Goal: Task Accomplishment & Management: Manage account settings

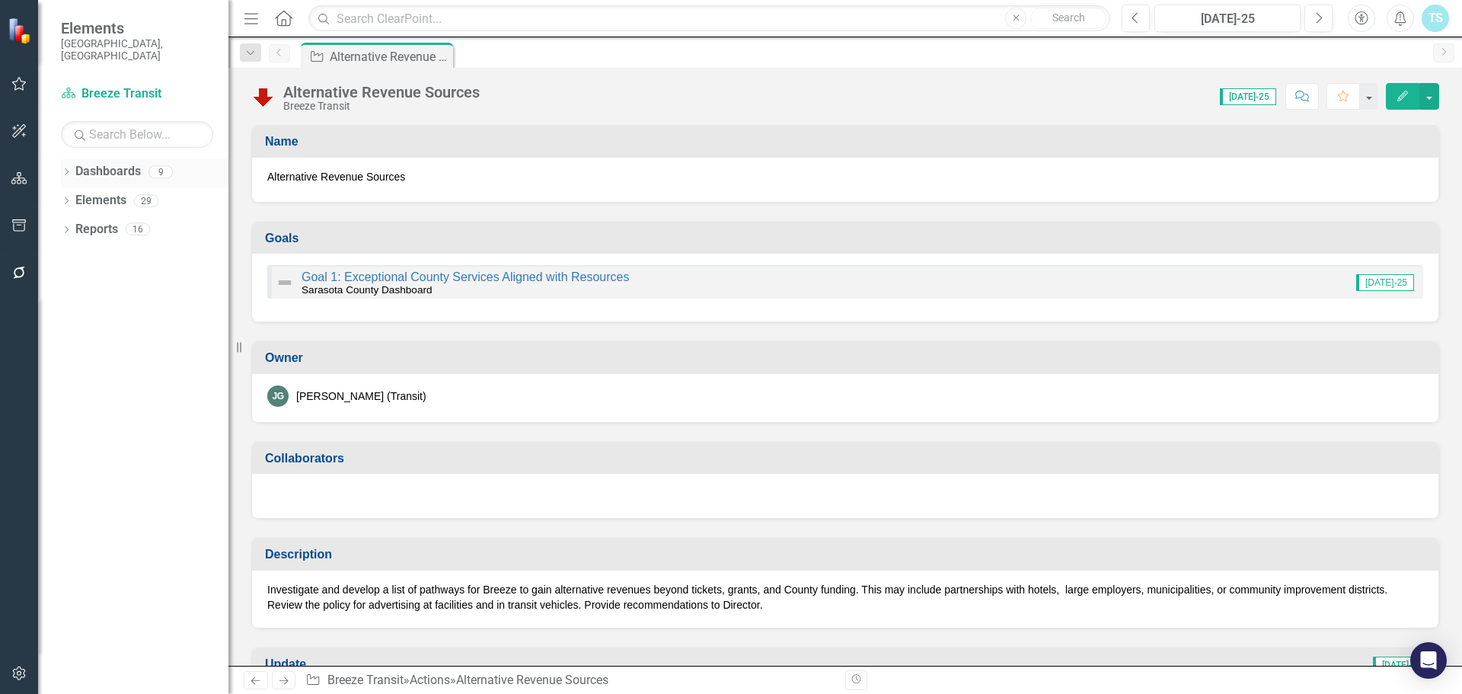
click at [116, 163] on link "Dashboards" at bounding box center [107, 172] width 65 height 18
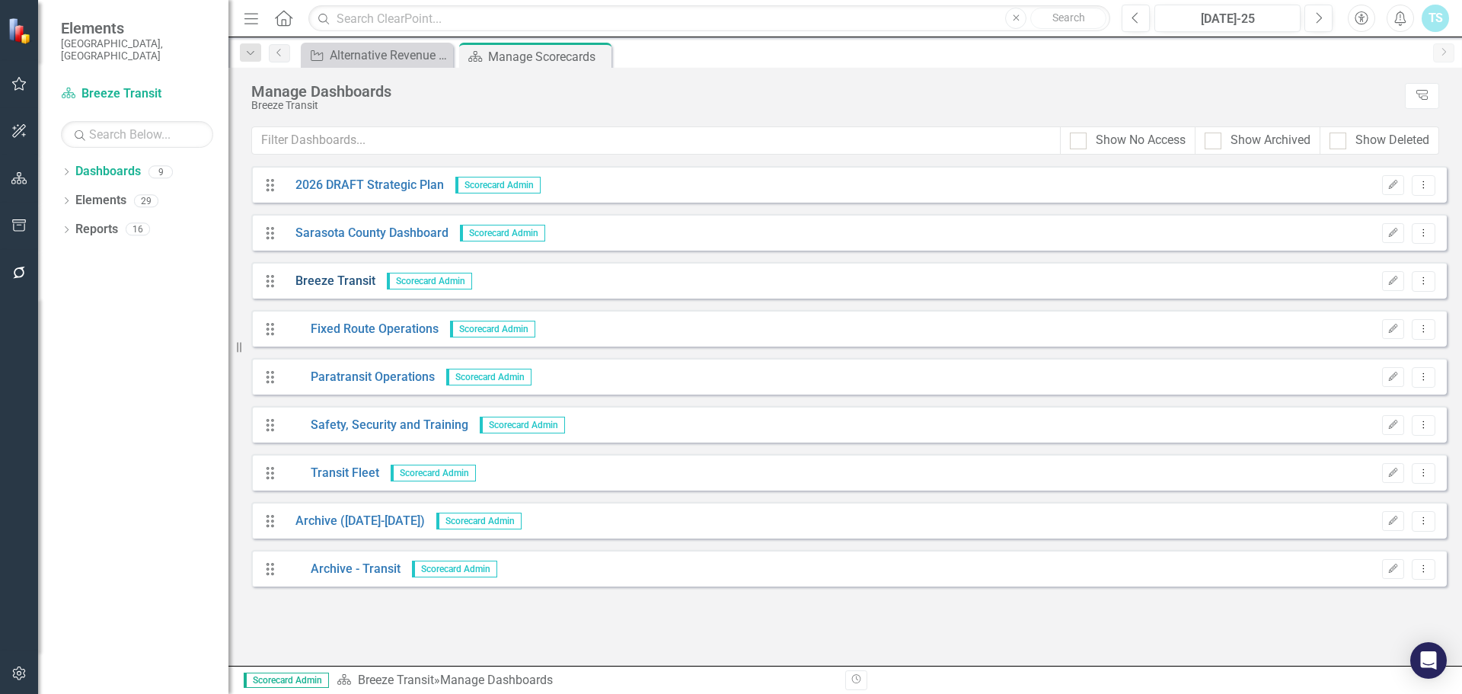
click at [320, 275] on link "Breeze Transit" at bounding box center [329, 282] width 91 height 18
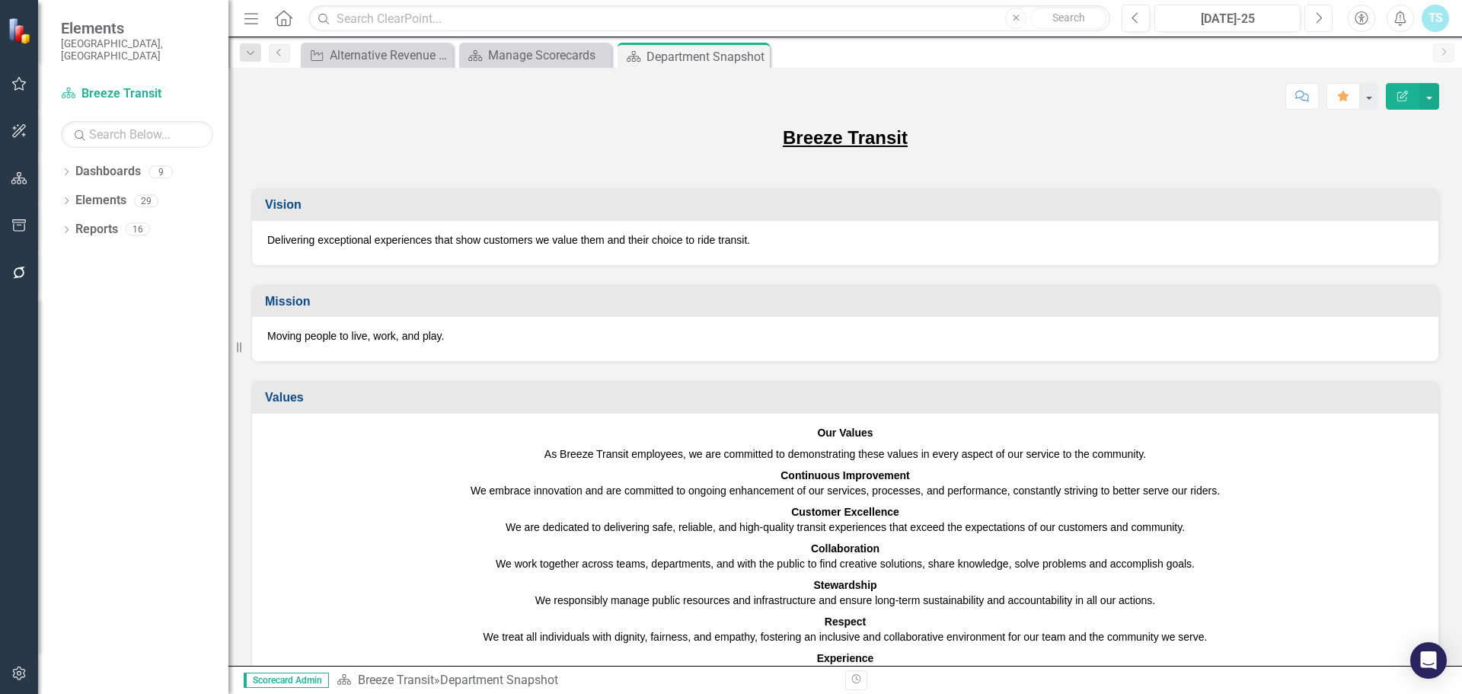
click at [1317, 15] on icon "Next" at bounding box center [1318, 18] width 8 height 14
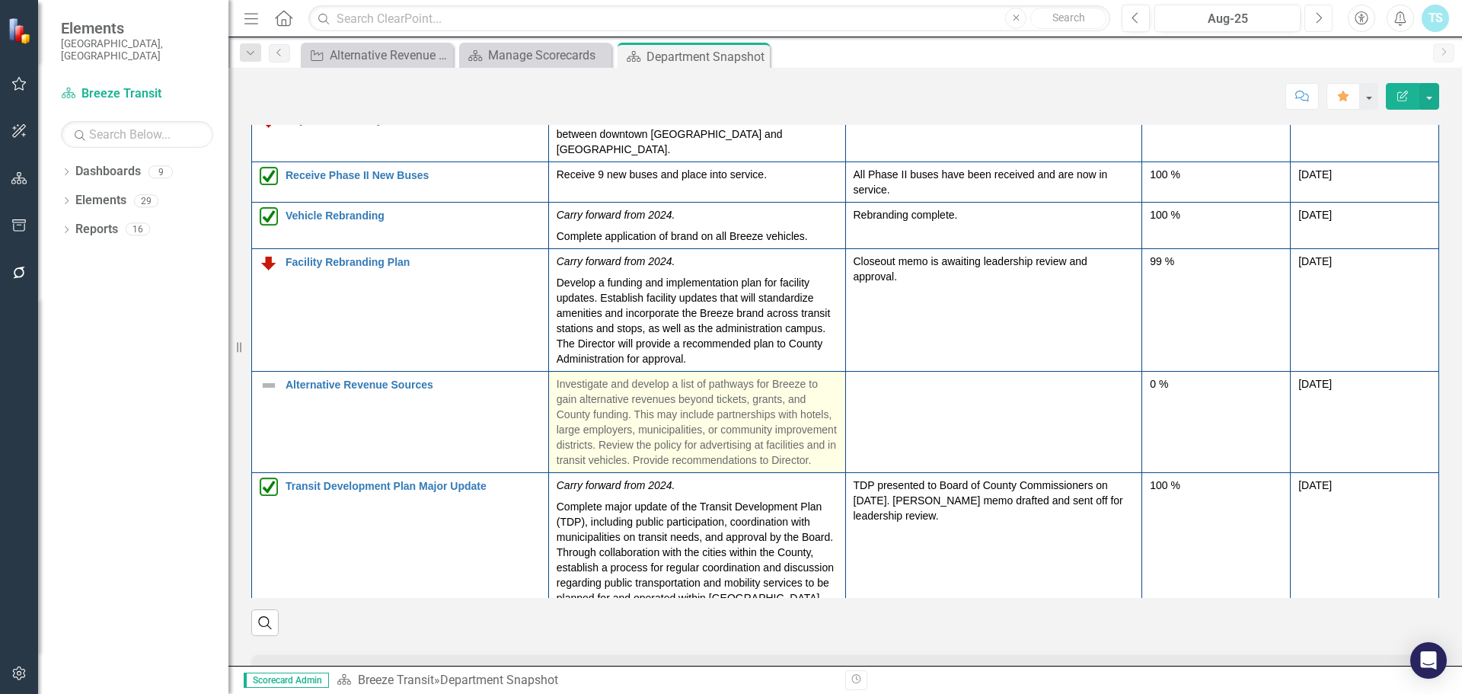
scroll to position [1980, 0]
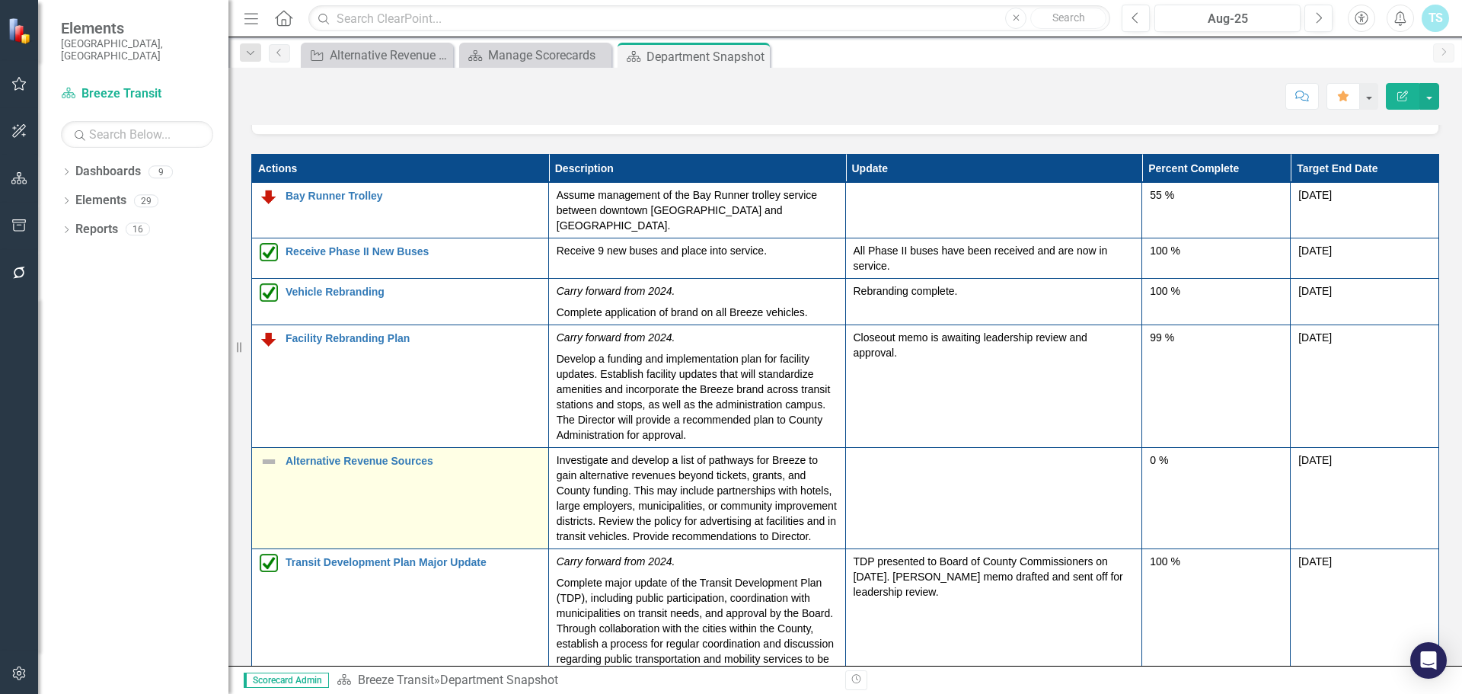
click at [267, 448] on td "Alternative Revenue Sources Edit Edit Action Link Open Element" at bounding box center [400, 498] width 297 height 101
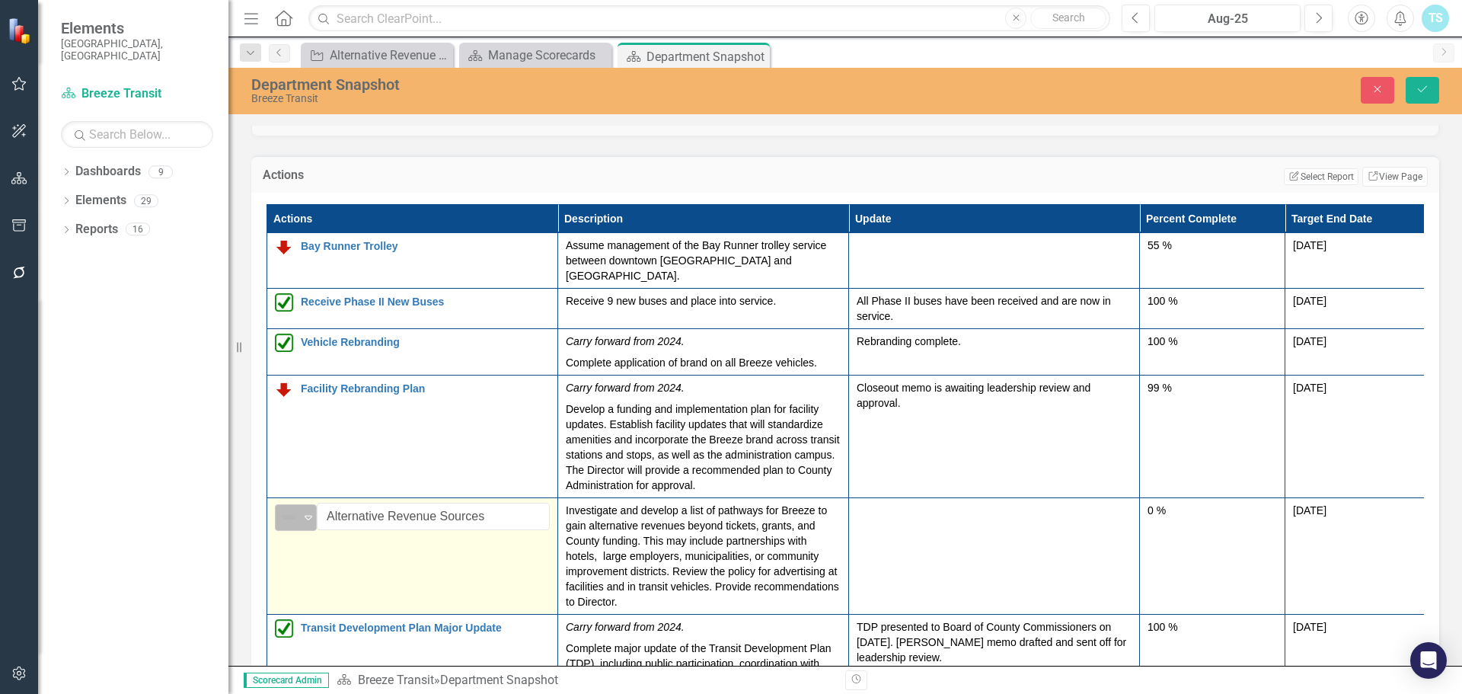
click at [299, 506] on div "Not Defined" at bounding box center [289, 516] width 23 height 21
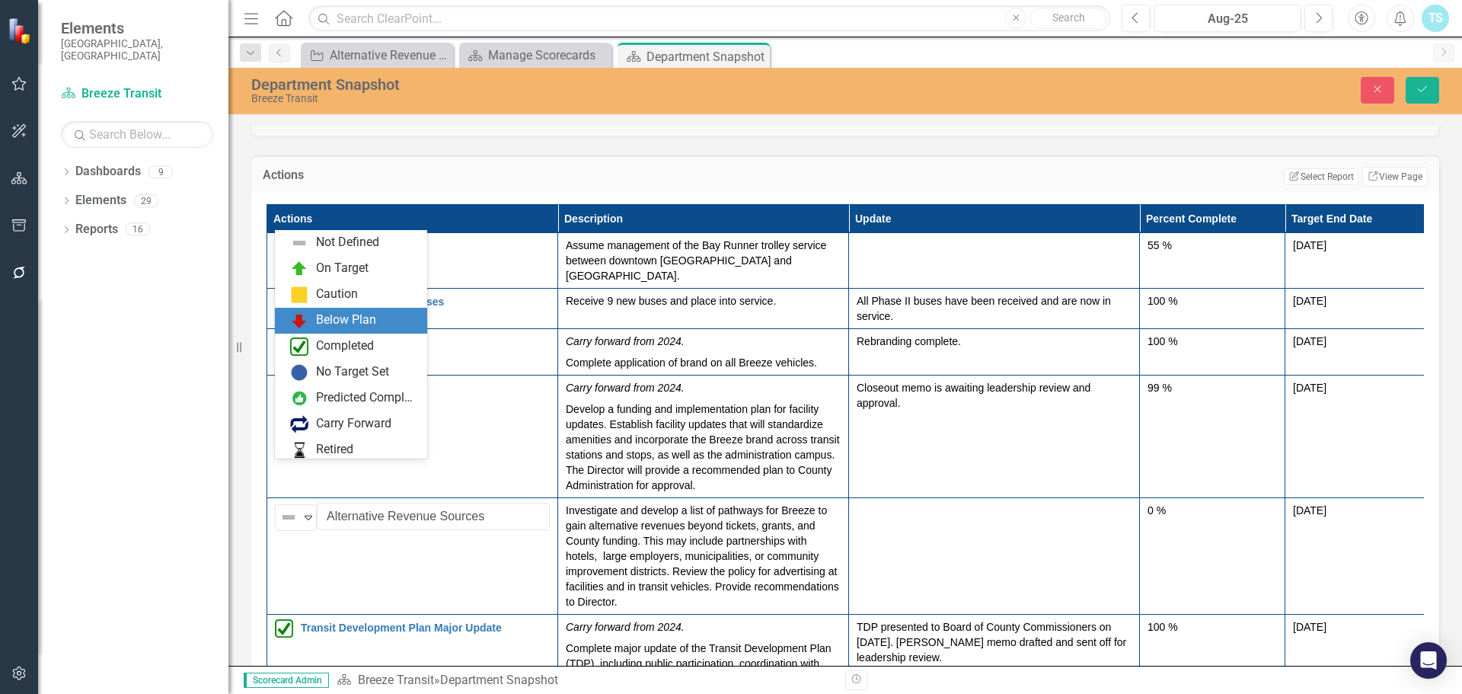
click at [327, 310] on div "Below Plan" at bounding box center [351, 321] width 152 height 26
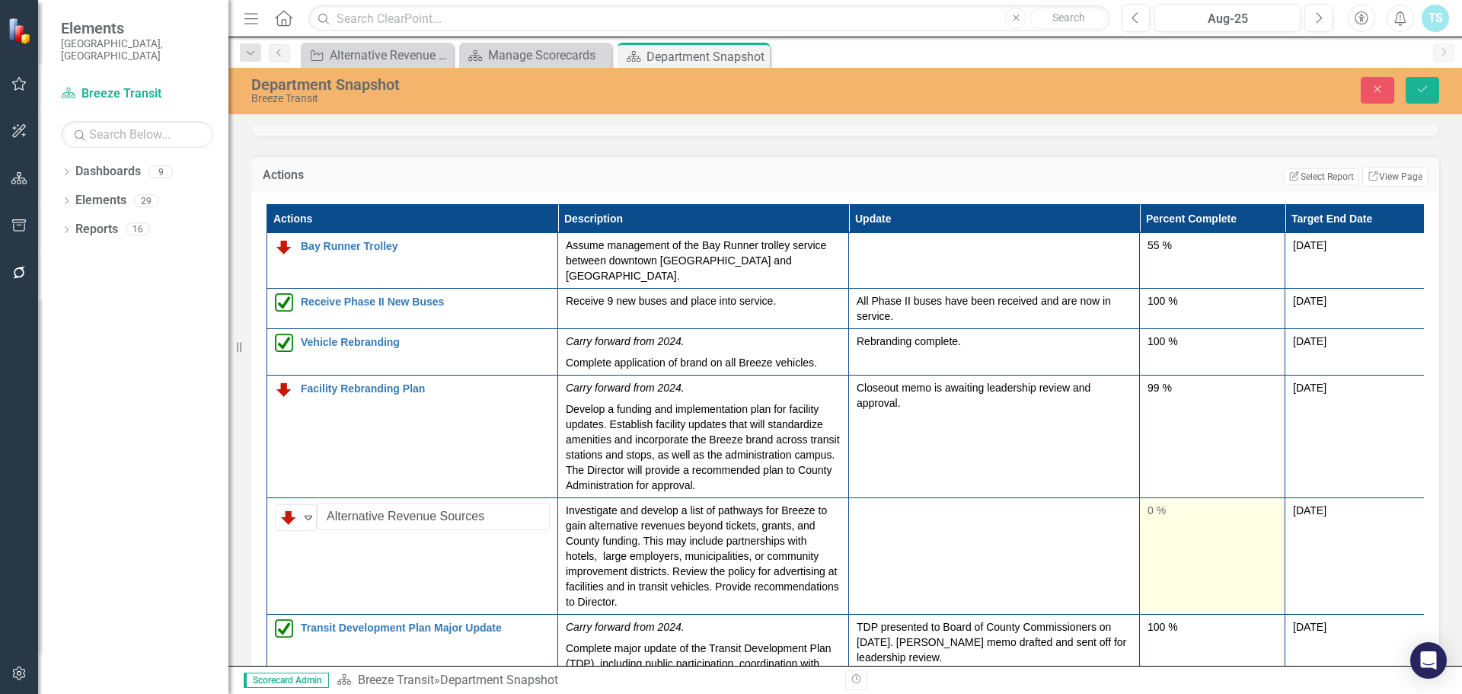
click at [1172, 502] on td "0 %" at bounding box center [1212, 555] width 145 height 117
type input "95"
drag, startPoint x: 1160, startPoint y: 518, endPoint x: 1265, endPoint y: 515, distance: 104.4
click at [1265, 553] on div at bounding box center [1211, 562] width 129 height 19
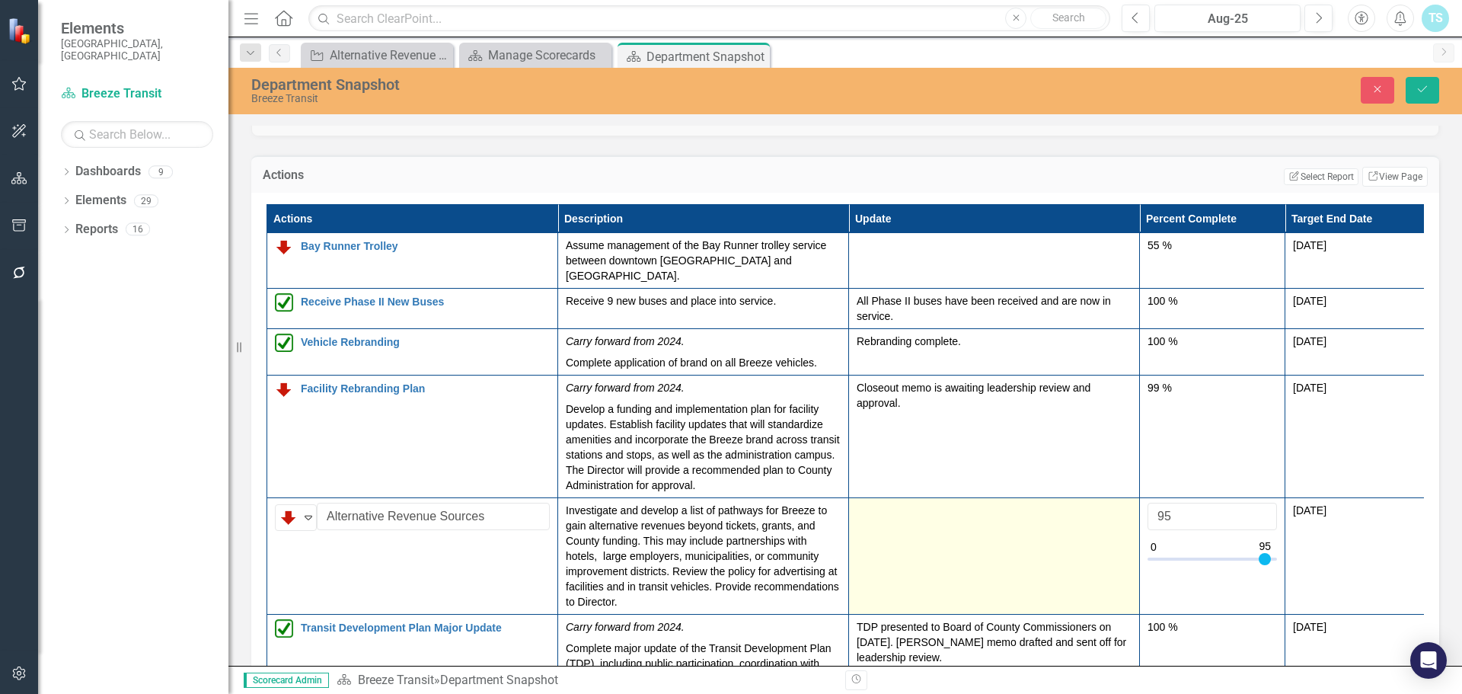
click at [1026, 515] on td at bounding box center [994, 555] width 291 height 117
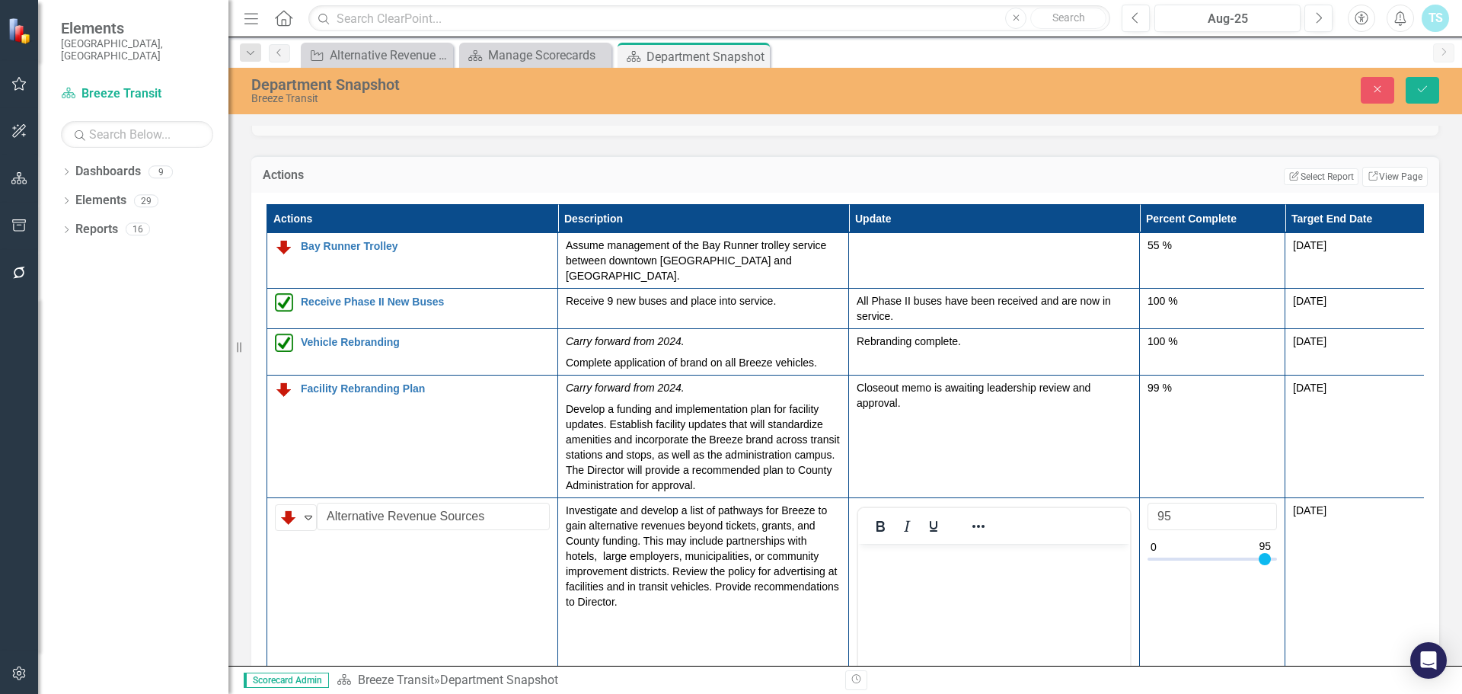
scroll to position [0, 0]
click at [940, 589] on body "Rich Text Area. Press ALT-0 for help." at bounding box center [994, 657] width 272 height 228
click at [1416, 88] on icon "Save" at bounding box center [1423, 89] width 14 height 11
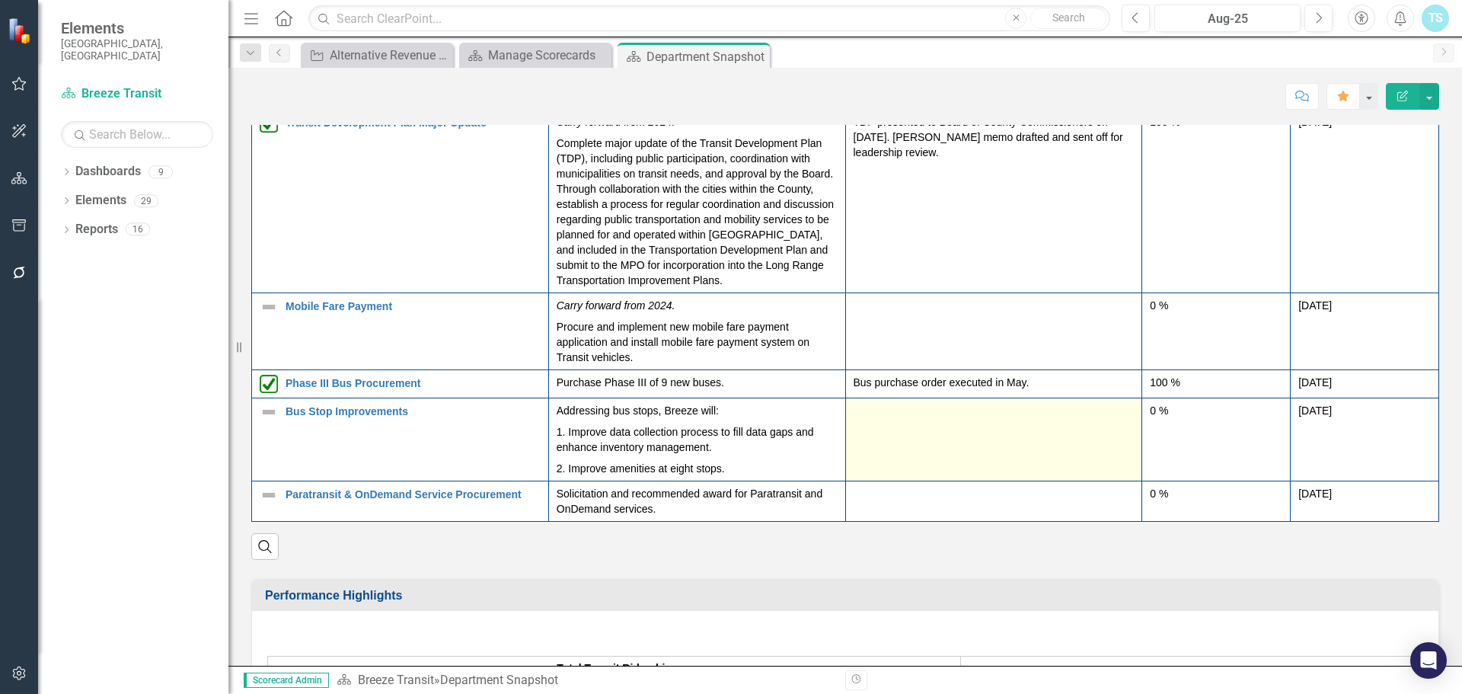
scroll to position [2056, 0]
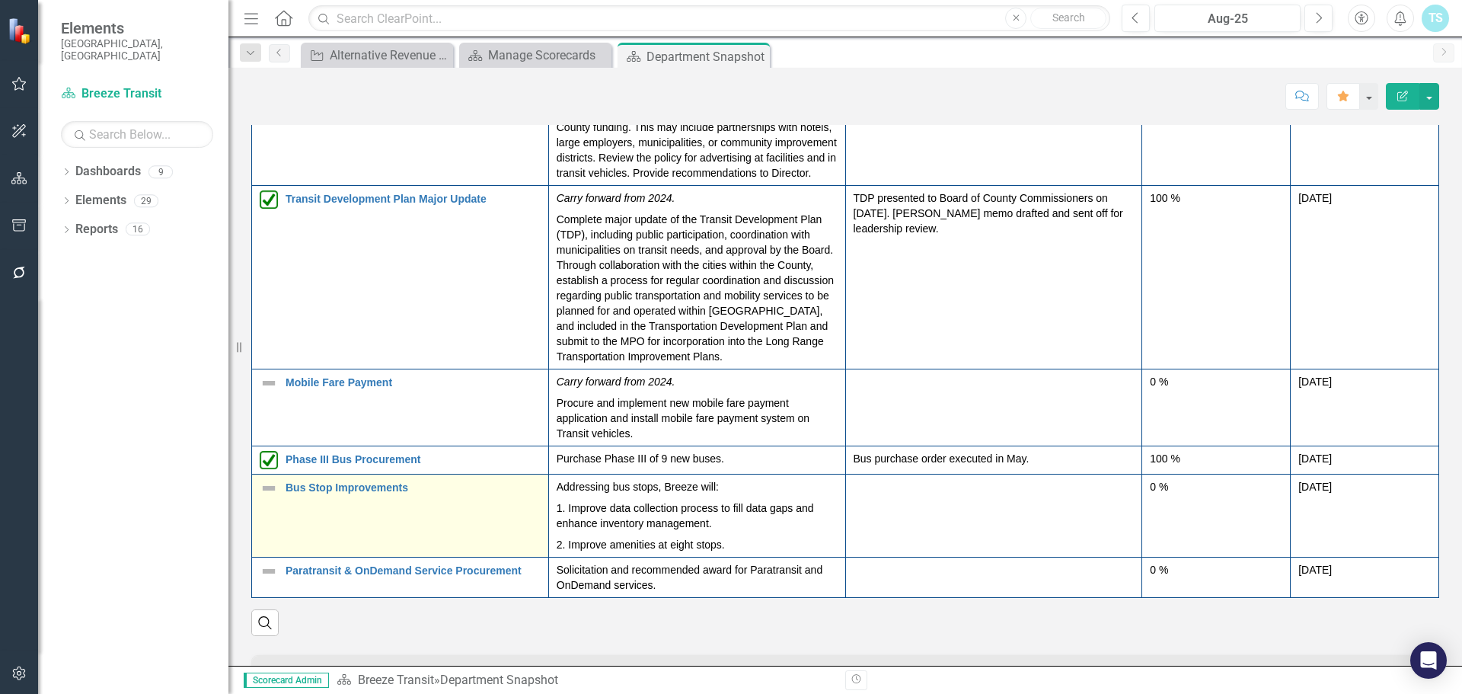
click at [324, 476] on td "Bus Stop Improvements Edit Edit Action Link Open Element" at bounding box center [400, 515] width 297 height 83
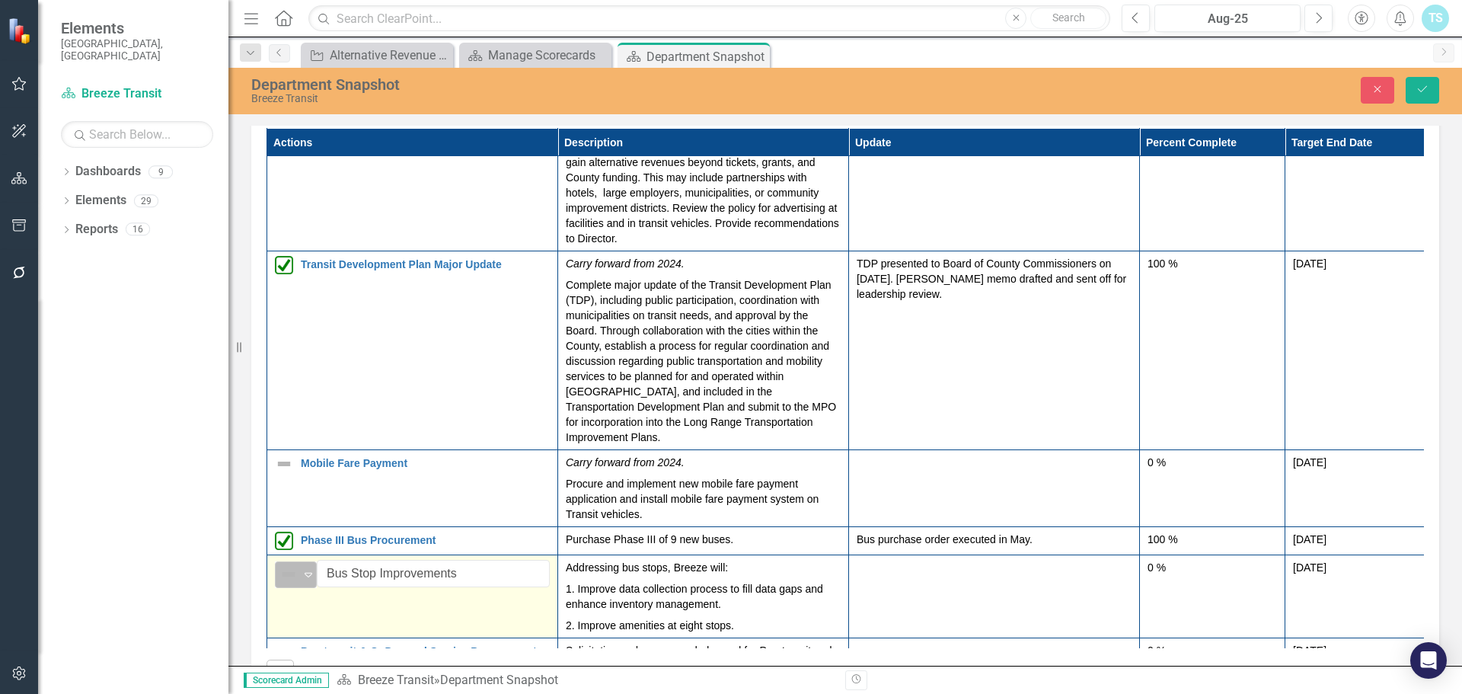
click at [303, 562] on div "Expand" at bounding box center [308, 574] width 15 height 25
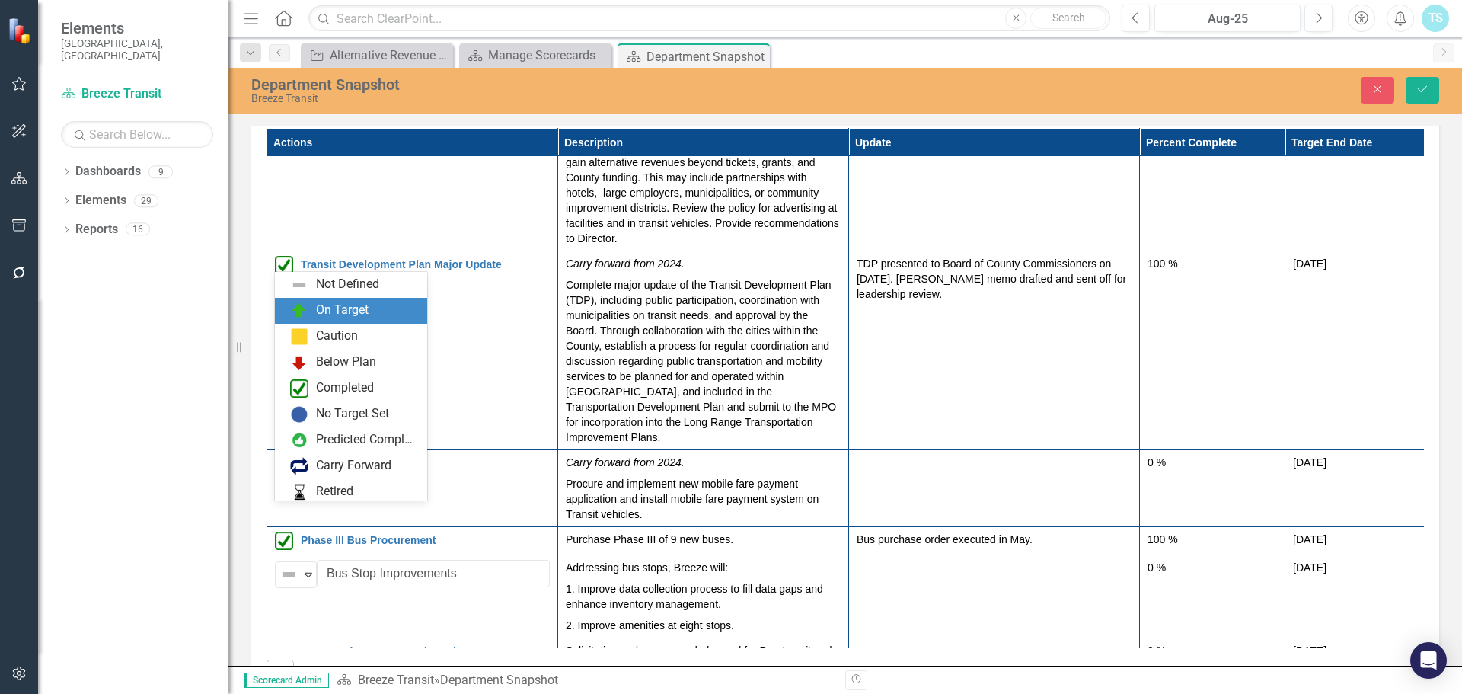
click at [336, 314] on div "On Target" at bounding box center [342, 311] width 53 height 18
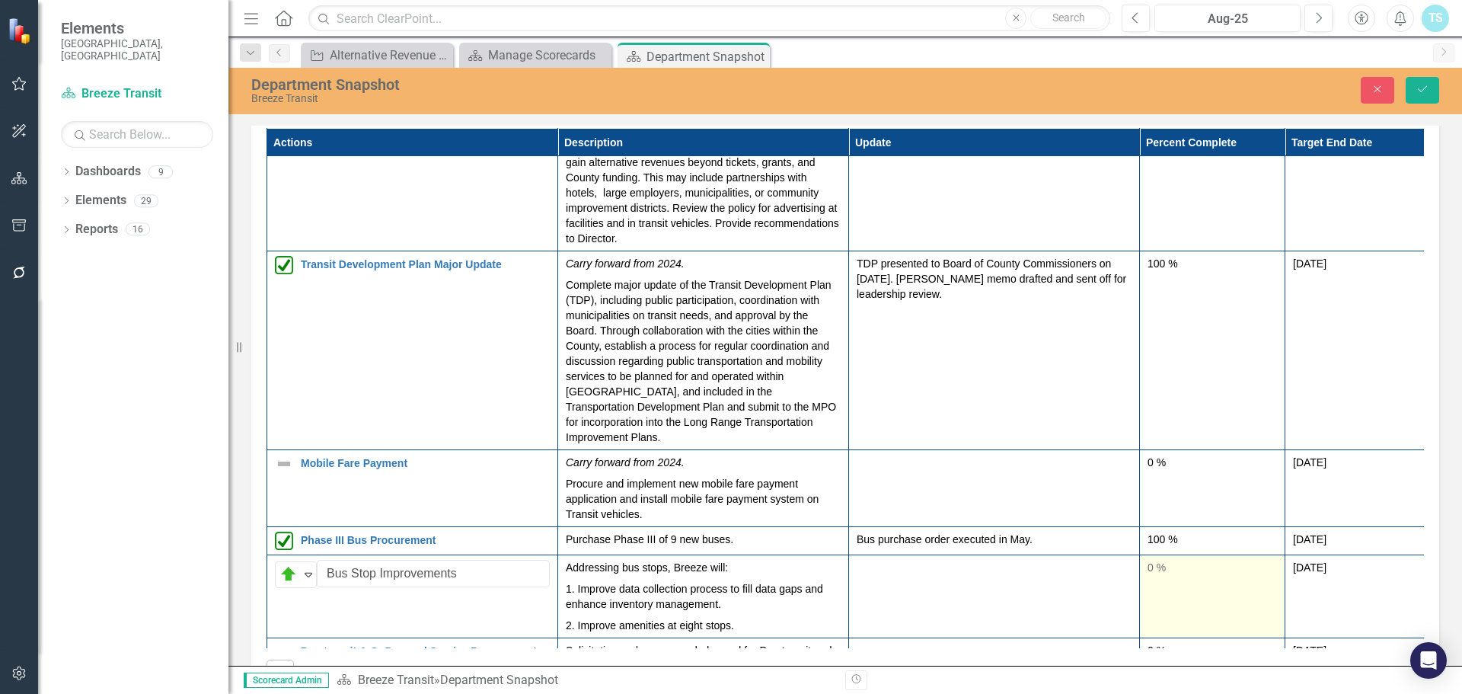
click at [1180, 554] on td "0 %" at bounding box center [1212, 595] width 145 height 83
type input "40"
drag, startPoint x: 1148, startPoint y: 562, endPoint x: 1195, endPoint y: 546, distance: 49.1
click at [1195, 610] on div at bounding box center [1211, 619] width 129 height 19
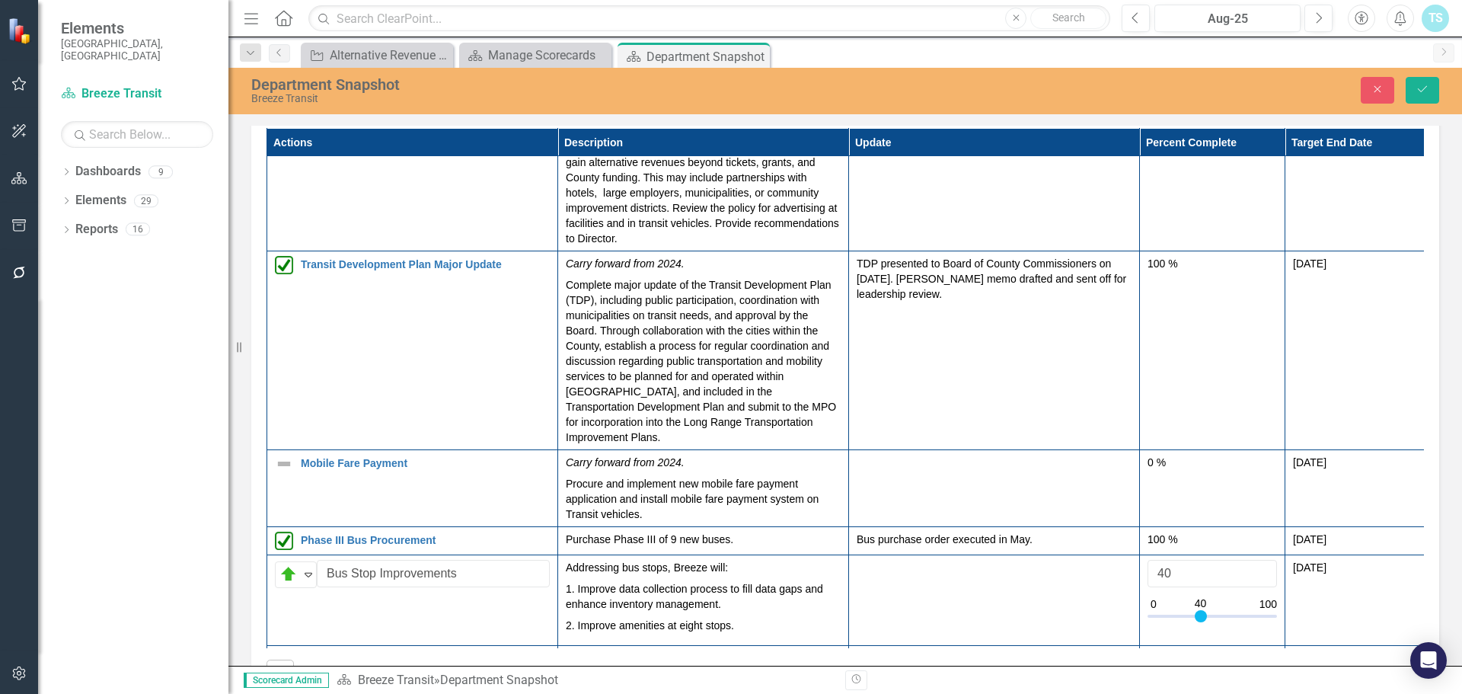
click at [1410, 75] on div "Department Snapshot Breeze Transit Close Save" at bounding box center [845, 89] width 1234 height 29
click at [1425, 83] on button "Save" at bounding box center [1423, 90] width 34 height 27
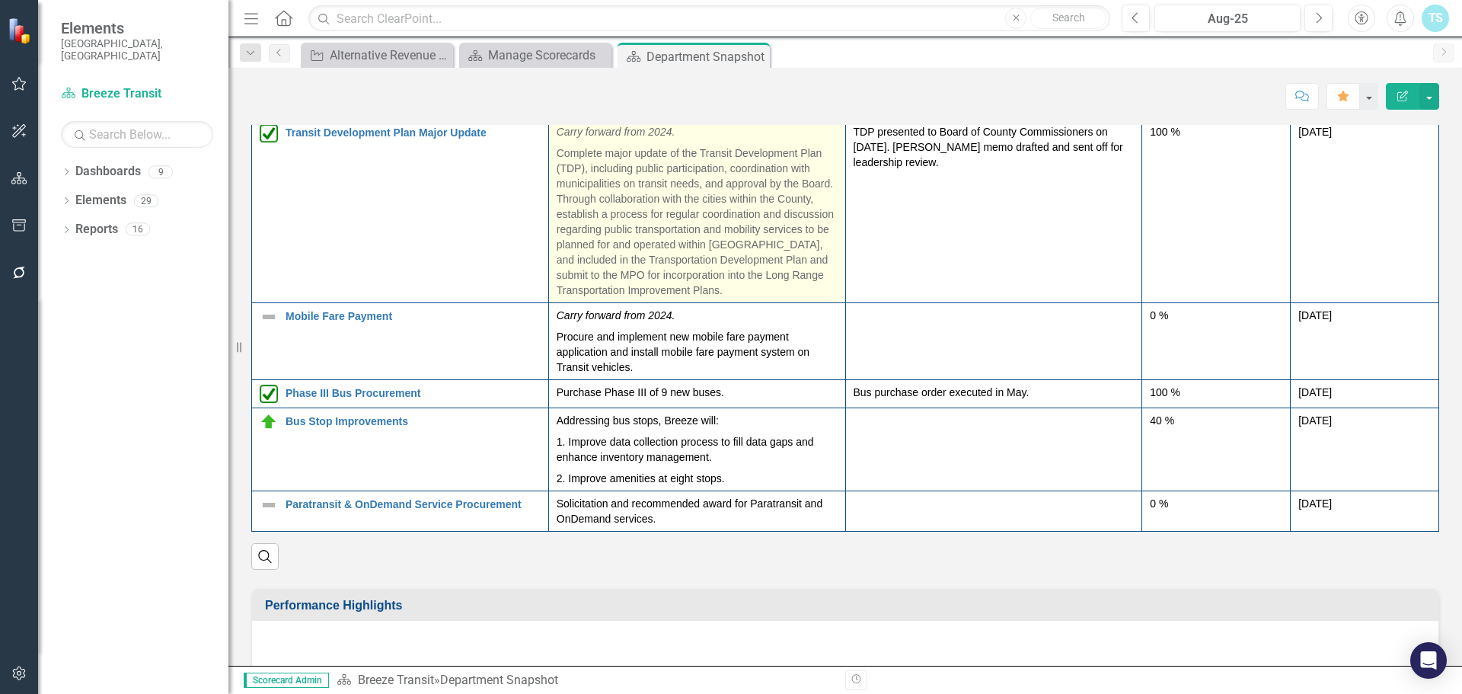
scroll to position [2132, 0]
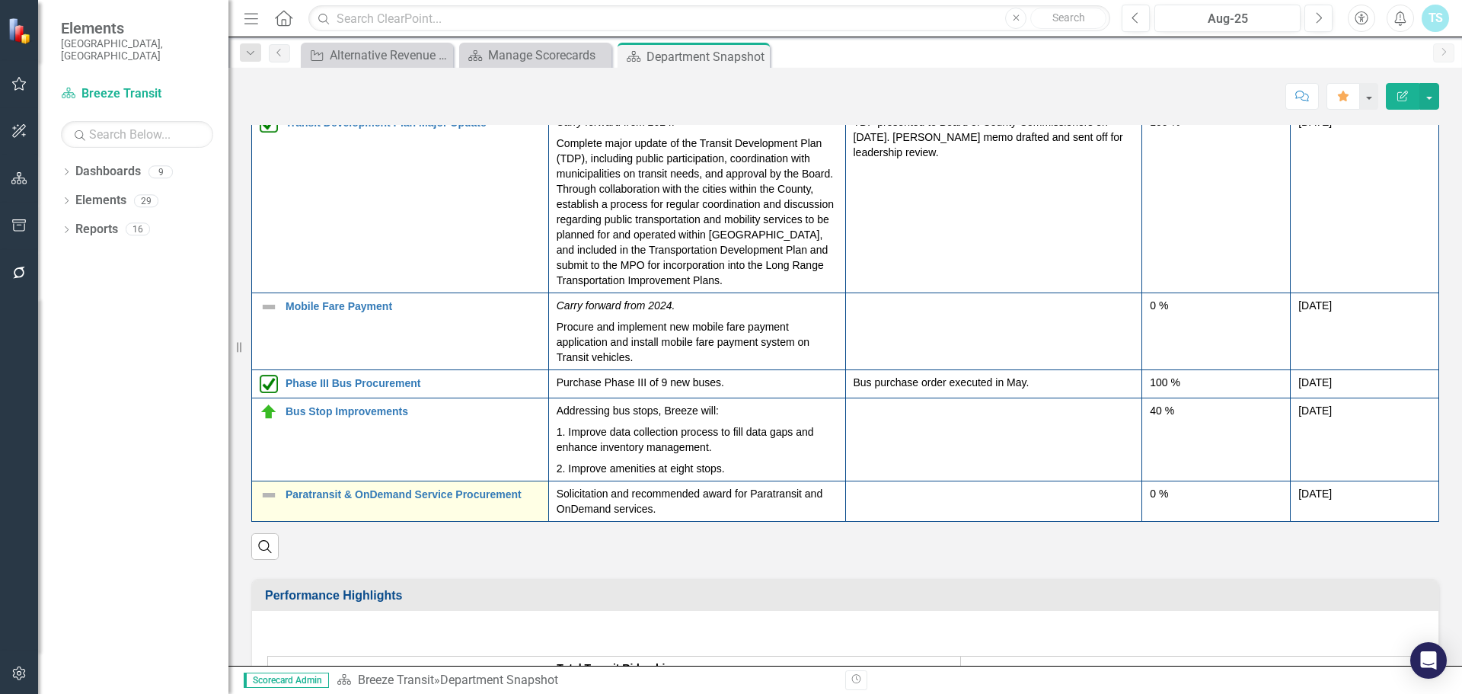
click at [267, 486] on img at bounding box center [269, 495] width 18 height 18
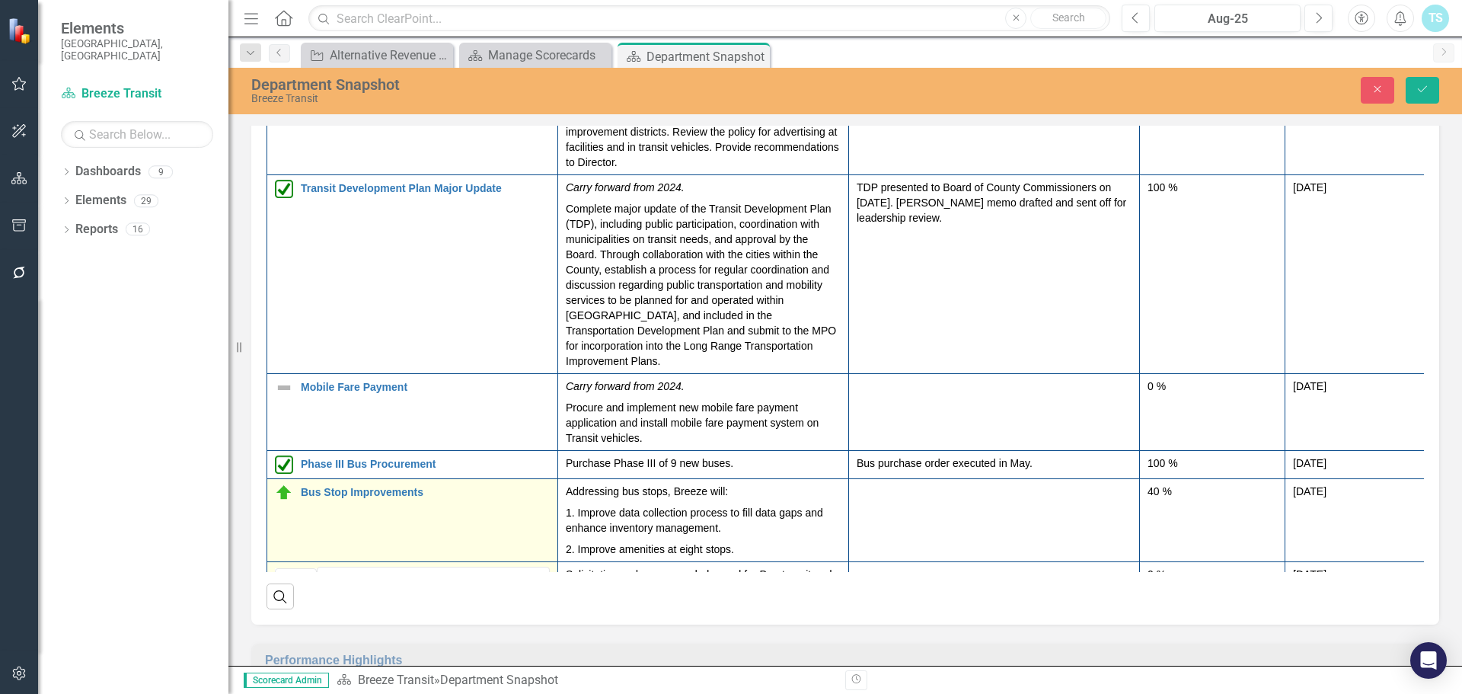
scroll to position [298, 0]
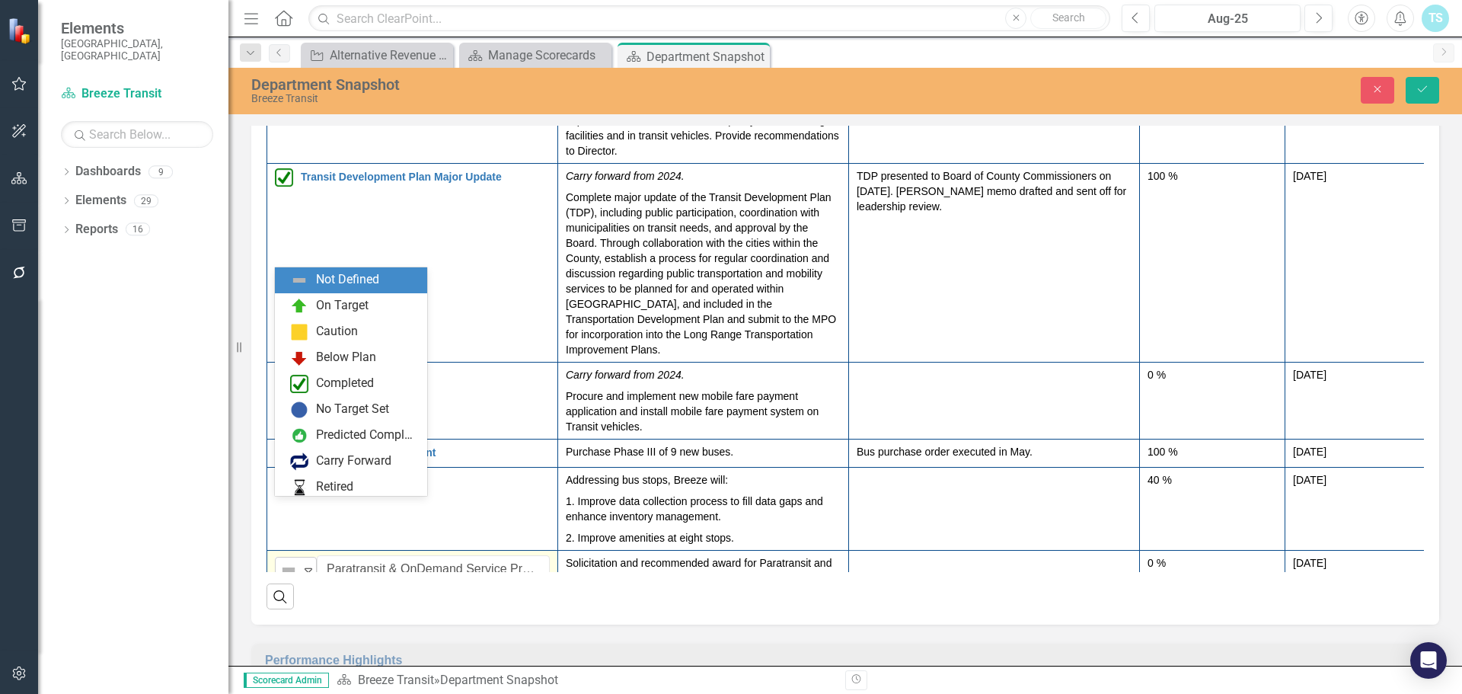
click at [303, 563] on icon "Expand" at bounding box center [308, 569] width 15 height 12
click at [337, 293] on div "On Target" at bounding box center [351, 306] width 152 height 26
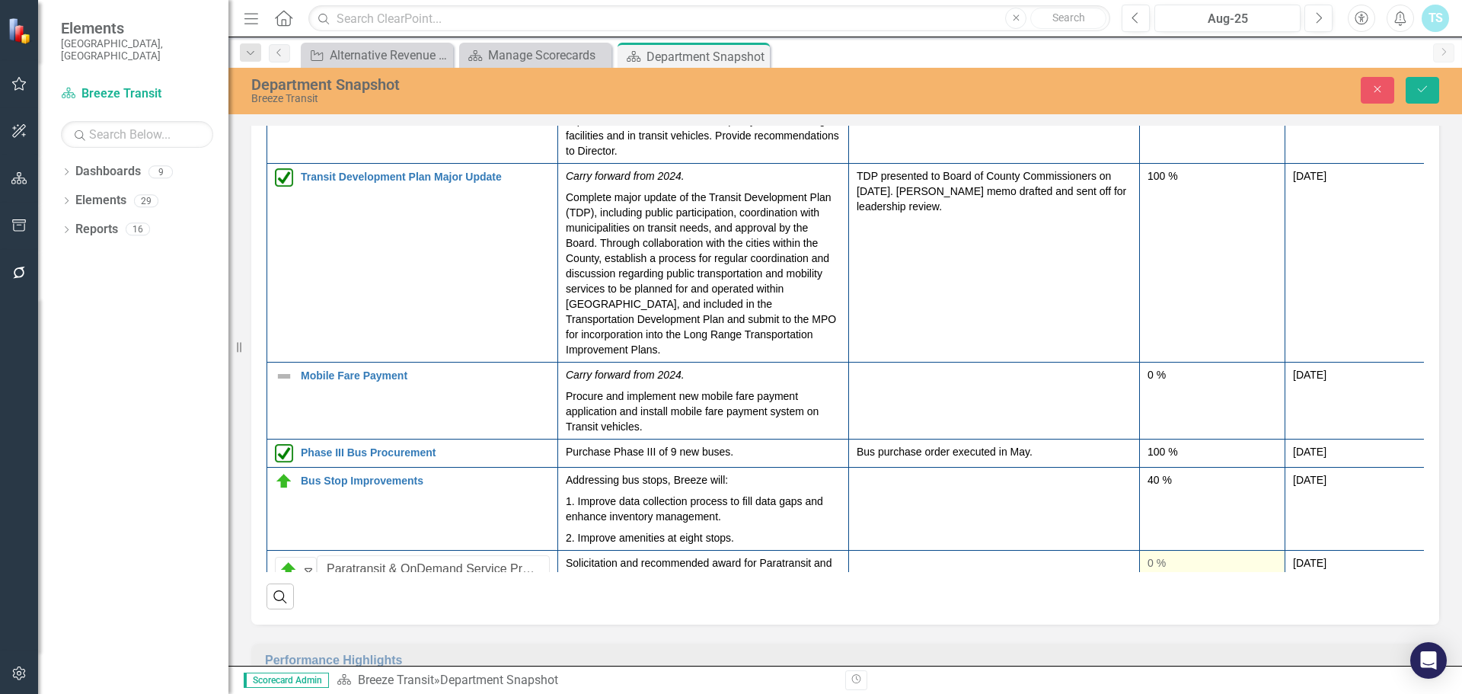
click at [1168, 555] on div "0 %" at bounding box center [1211, 564] width 129 height 18
drag, startPoint x: 1168, startPoint y: 509, endPoint x: 1153, endPoint y: 509, distance: 15.2
click at [1153, 555] on input "0" at bounding box center [1211, 569] width 129 height 28
type input "60"
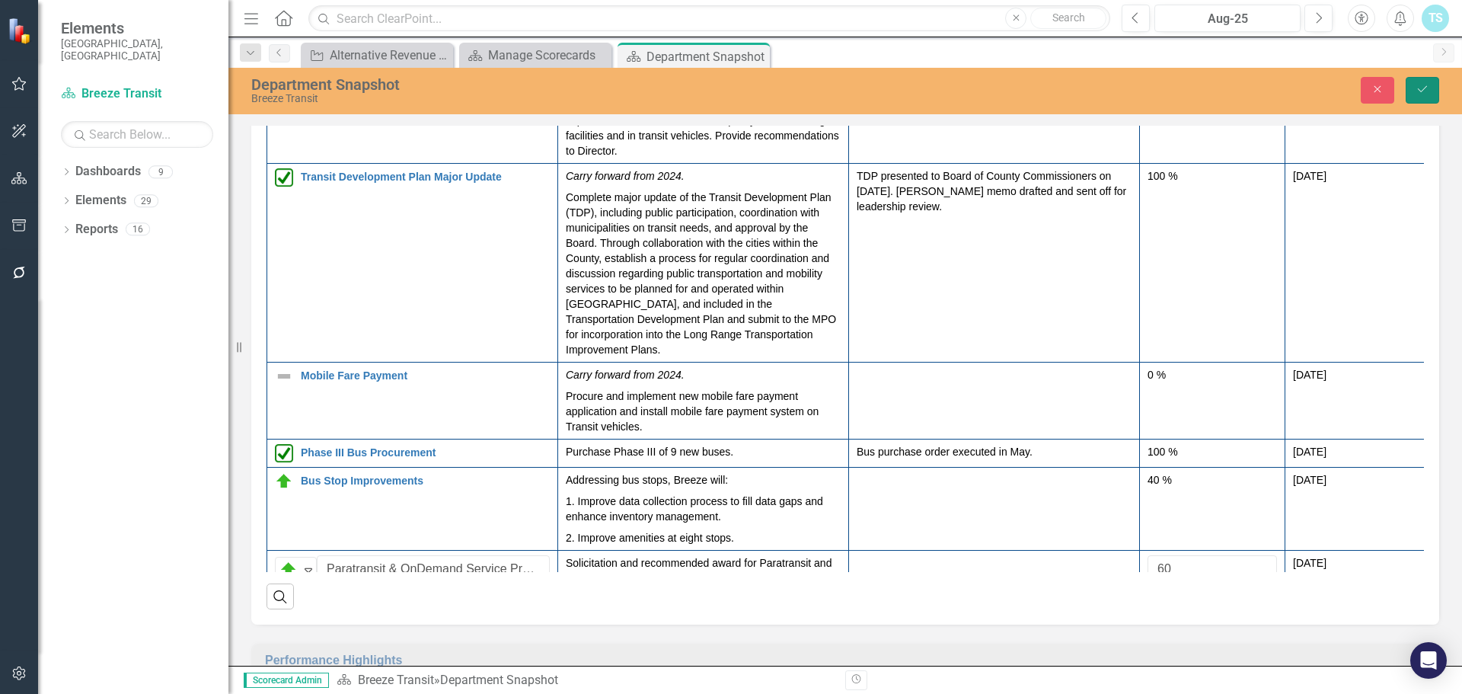
click at [1418, 94] on icon "Save" at bounding box center [1423, 89] width 14 height 11
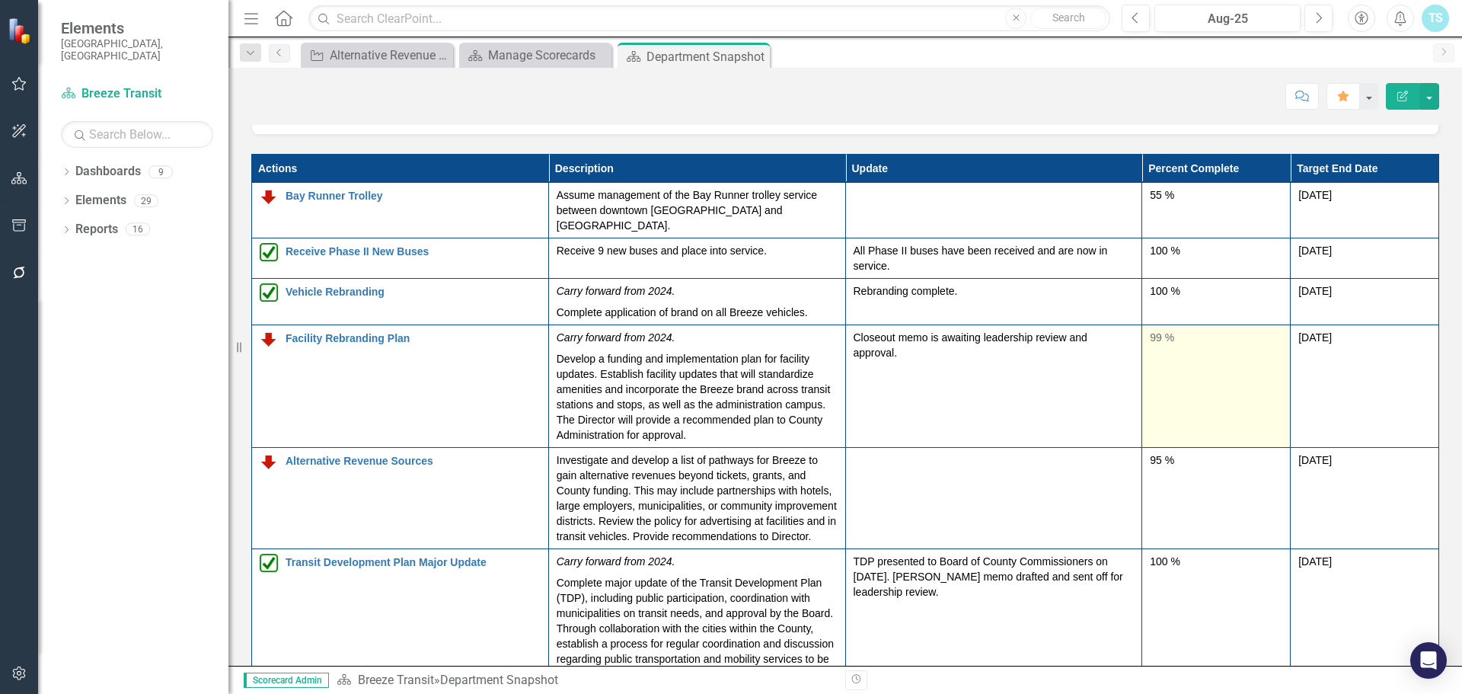
scroll to position [287, 0]
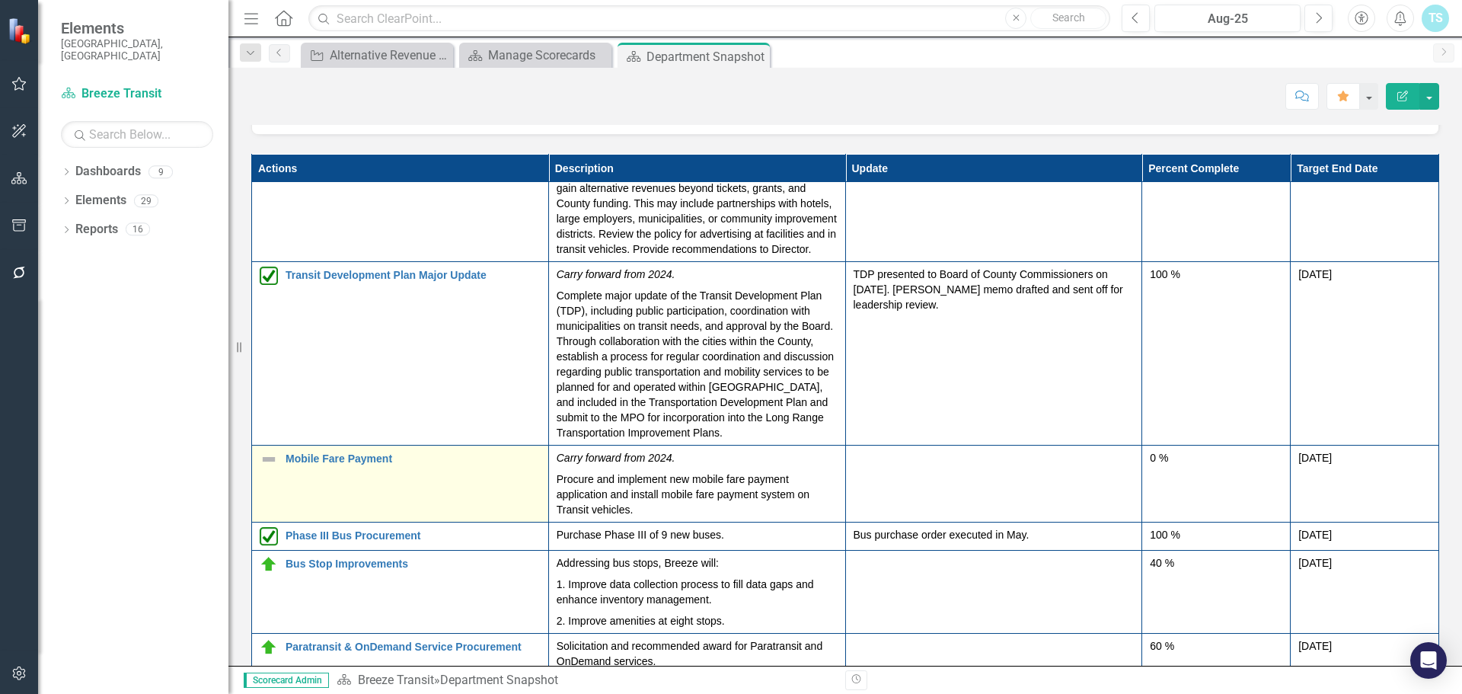
click at [285, 445] on td "Mobile Fare Payment Edit Edit Action Link Open Element" at bounding box center [400, 483] width 297 height 77
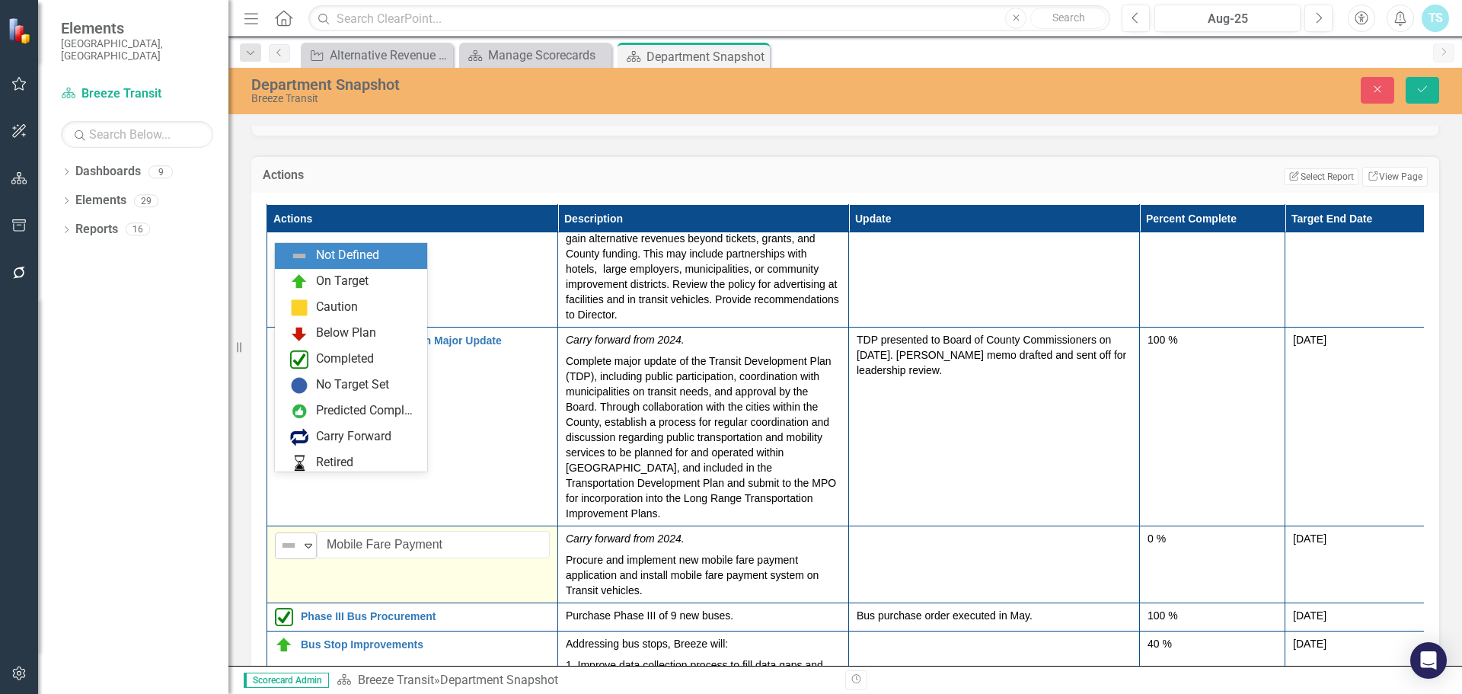
click at [297, 536] on img at bounding box center [288, 545] width 18 height 18
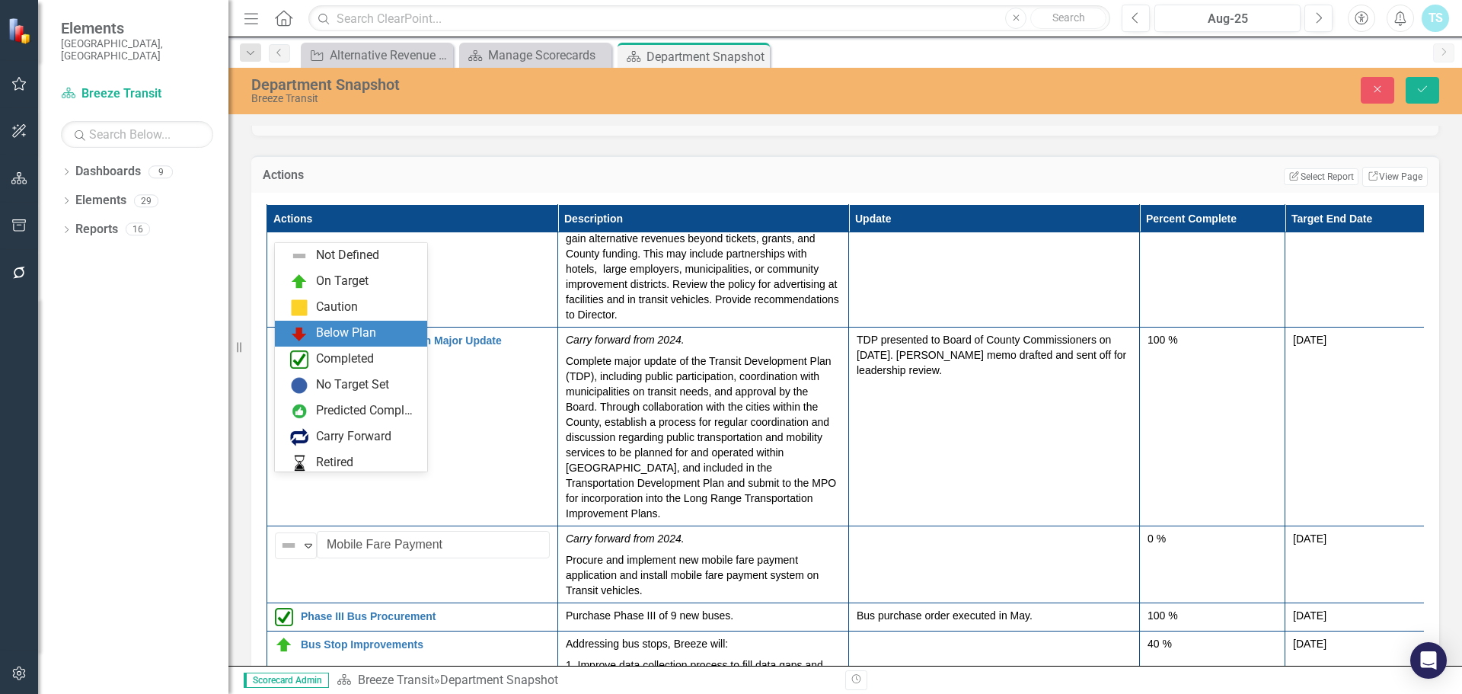
click at [344, 333] on div "Below Plan" at bounding box center [346, 333] width 60 height 18
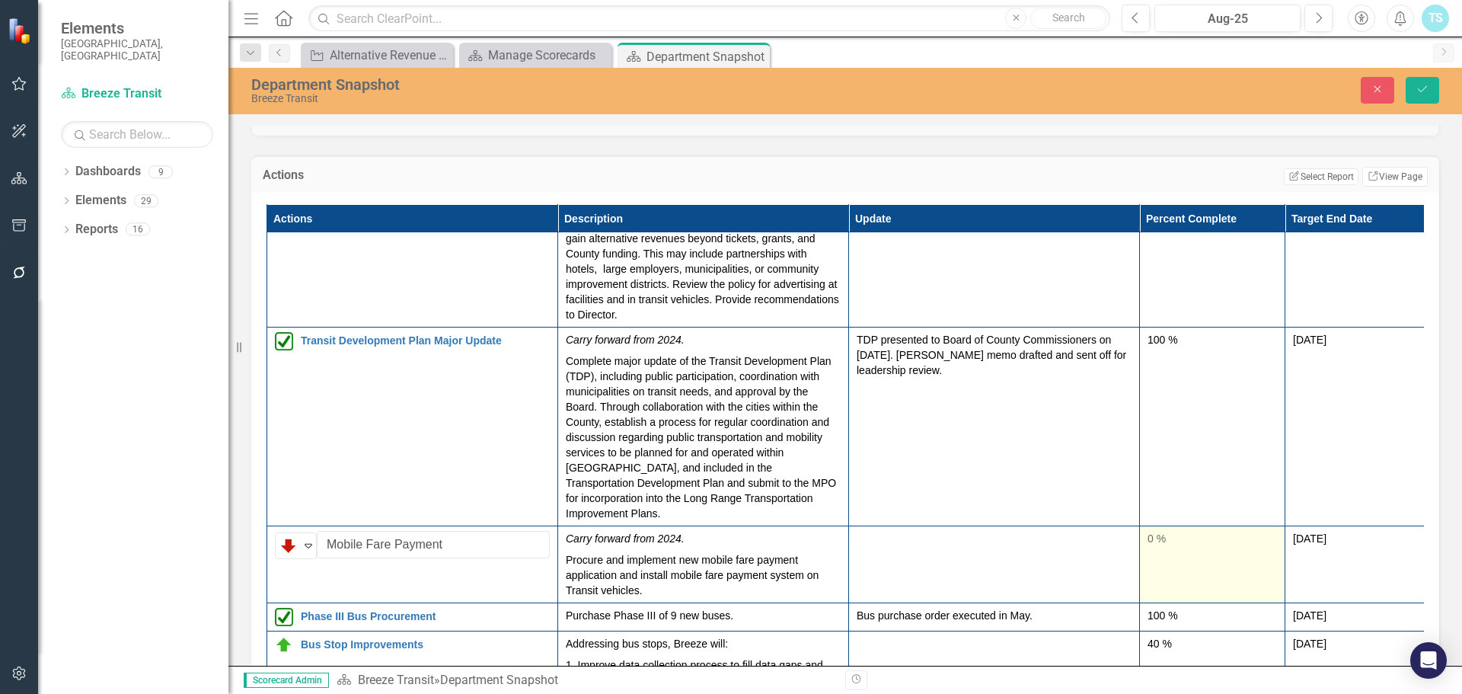
click at [1178, 525] on td "0 %" at bounding box center [1212, 563] width 145 height 77
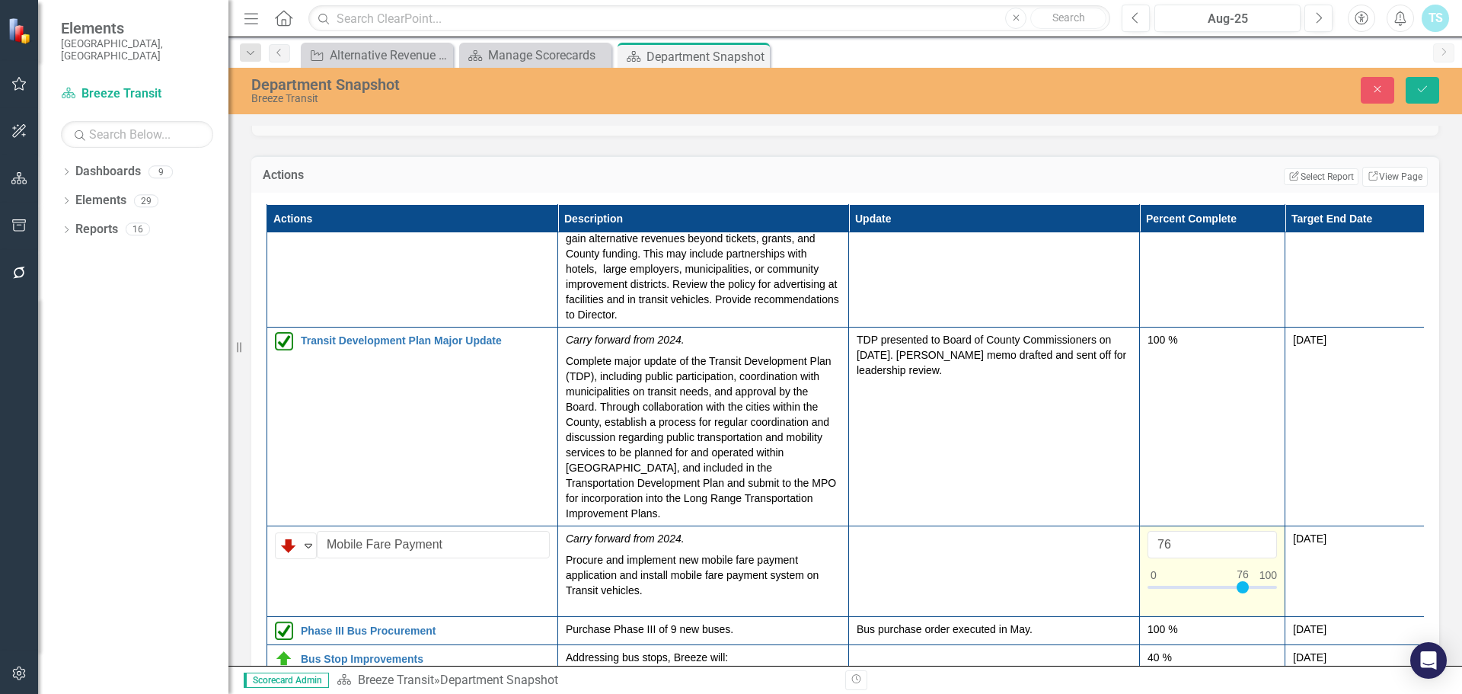
type input "75"
drag, startPoint x: 1189, startPoint y: 530, endPoint x: 1237, endPoint y: 541, distance: 49.1
click at [1237, 541] on td "75" at bounding box center [1212, 570] width 145 height 91
click at [1416, 98] on button "Save" at bounding box center [1423, 90] width 34 height 27
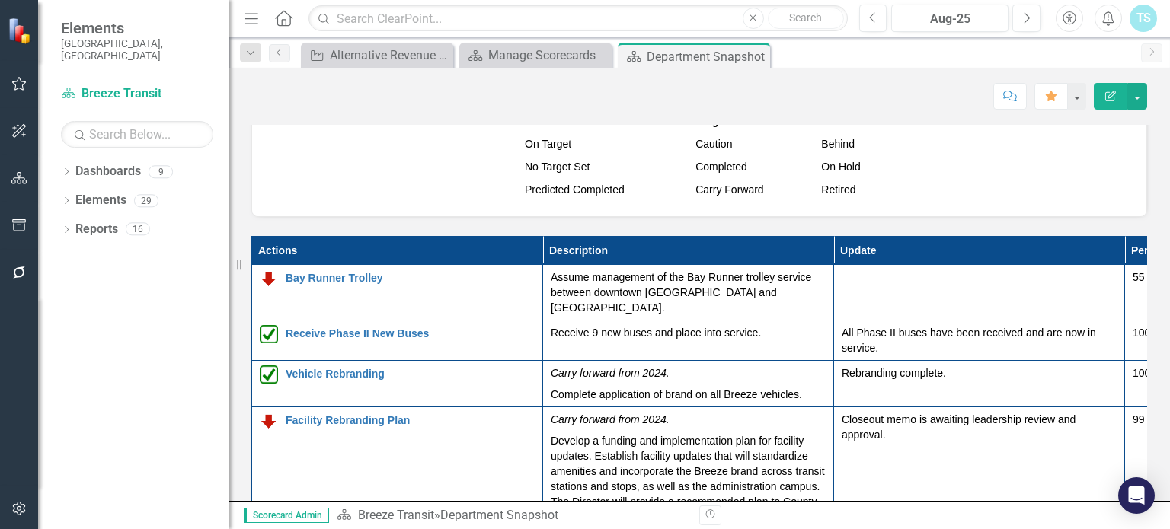
scroll to position [1974, 0]
drag, startPoint x: 241, startPoint y: 270, endPoint x: 134, endPoint y: 270, distance: 106.6
click at [134, 270] on div "Elements Sarasota County, FL Dashboard Breeze Transit Search Dropdown Dashboard…" at bounding box center [585, 264] width 1170 height 529
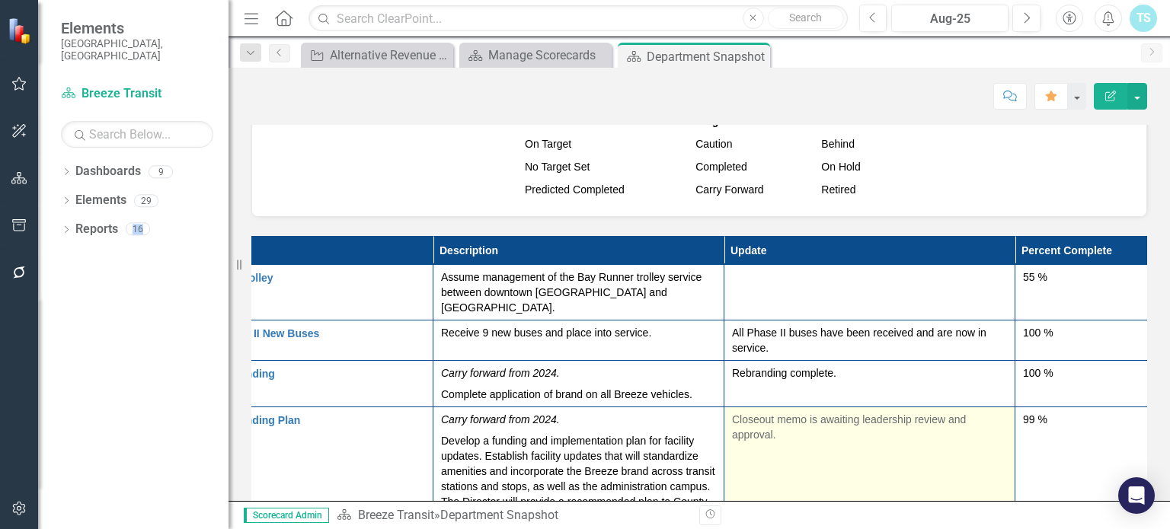
scroll to position [0, 110]
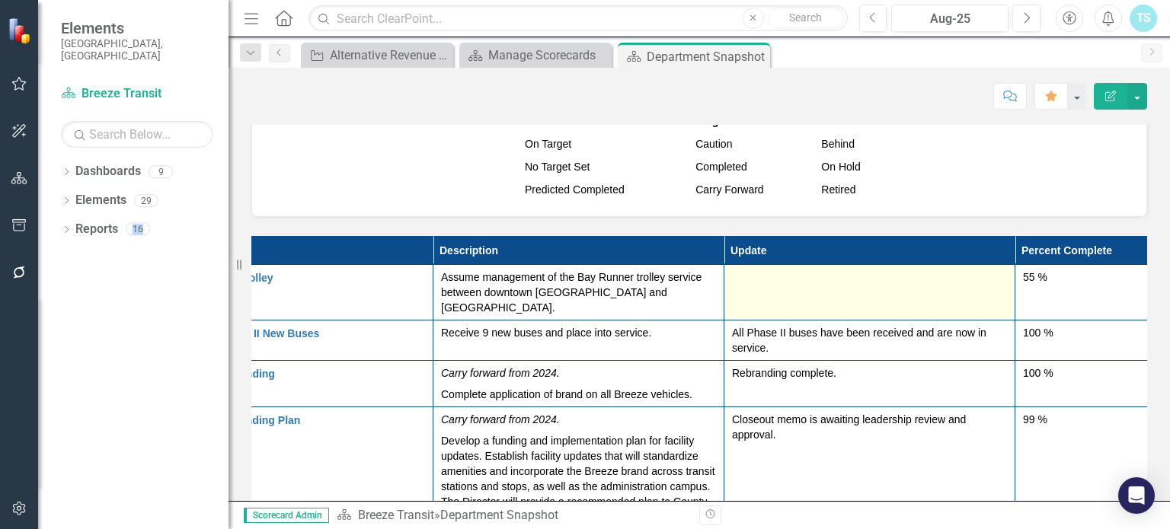
click at [953, 276] on div at bounding box center [869, 279] width 275 height 18
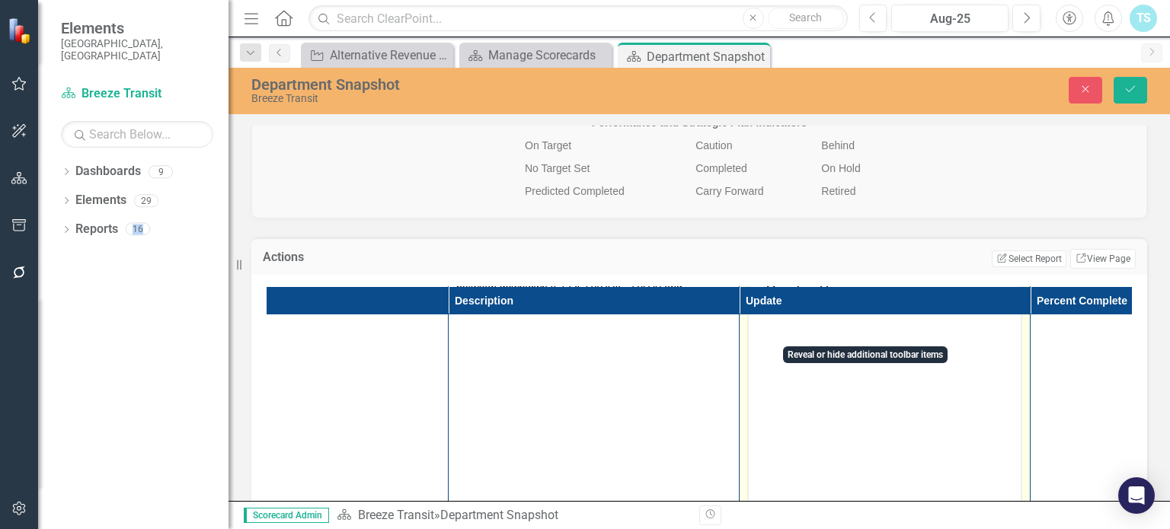
scroll to position [52, 110]
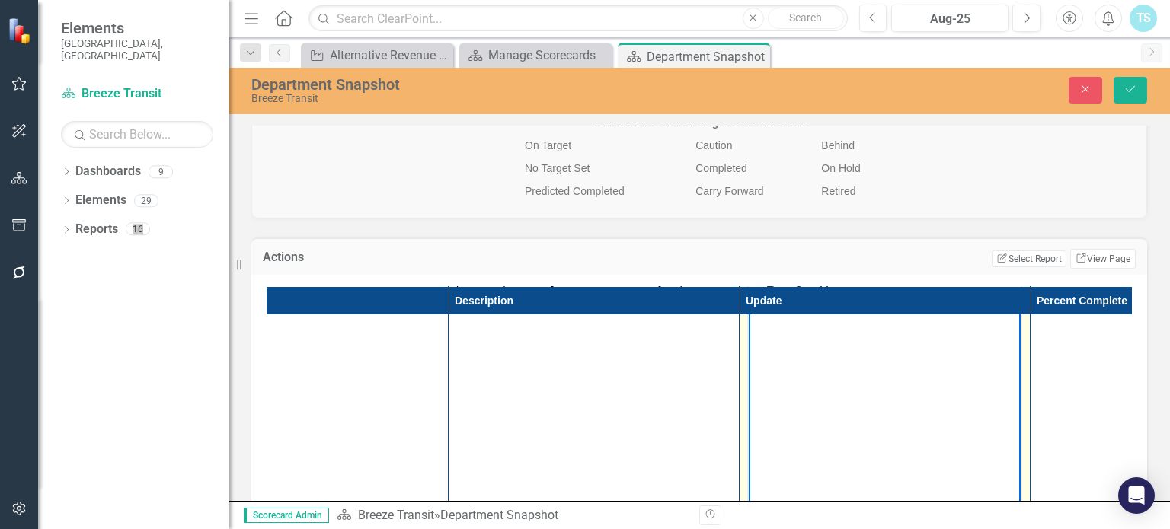
click at [796, 339] on body "Rich Text Area. Press ALT-0 for help." at bounding box center [884, 422] width 272 height 228
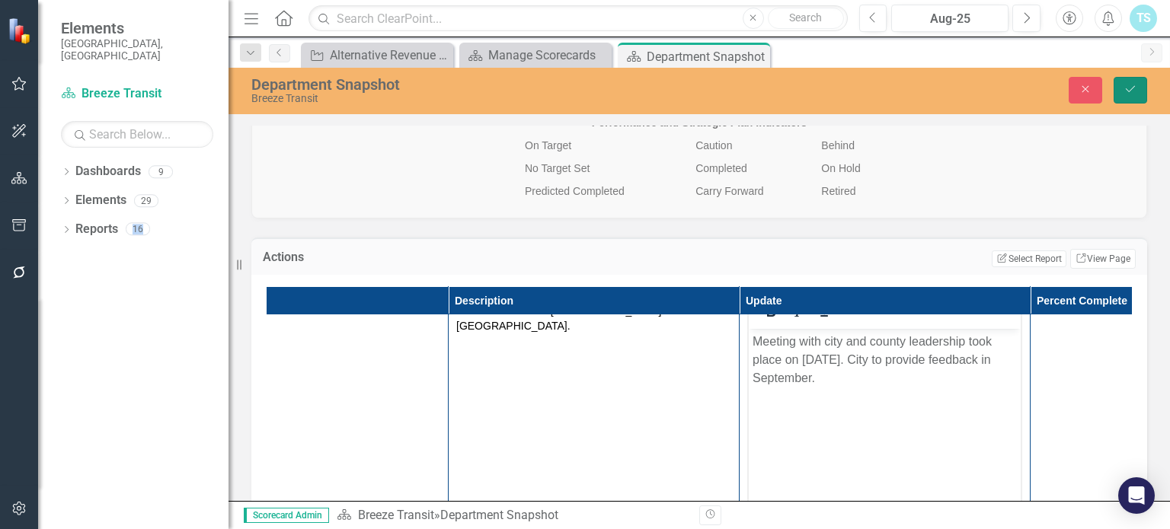
click at [1138, 93] on button "Save" at bounding box center [1130, 90] width 34 height 27
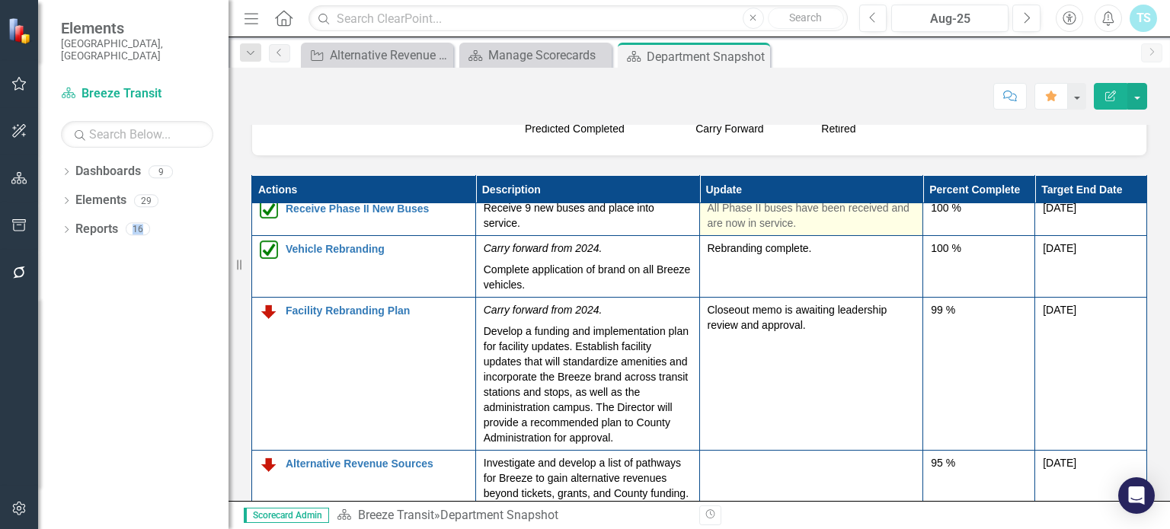
scroll to position [81, 0]
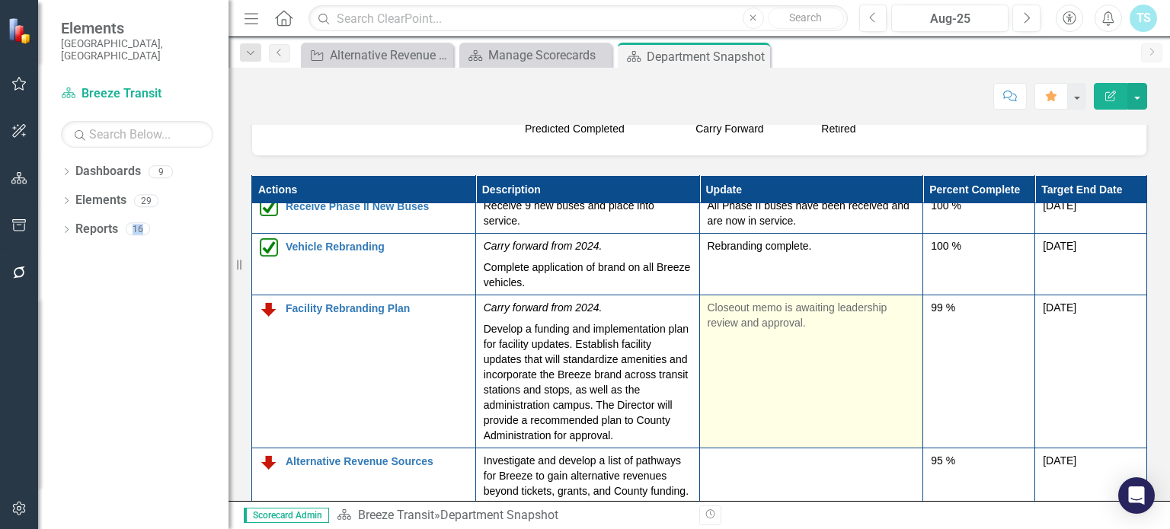
click at [786, 311] on td "Closeout memo is awaiting leadership review and approval." at bounding box center [811, 371] width 224 height 153
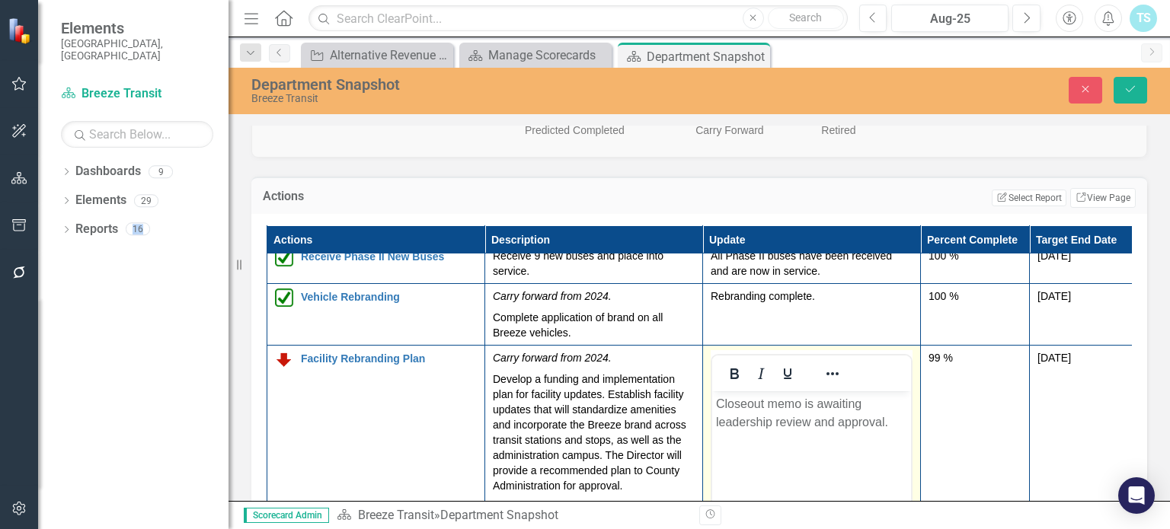
scroll to position [0, 0]
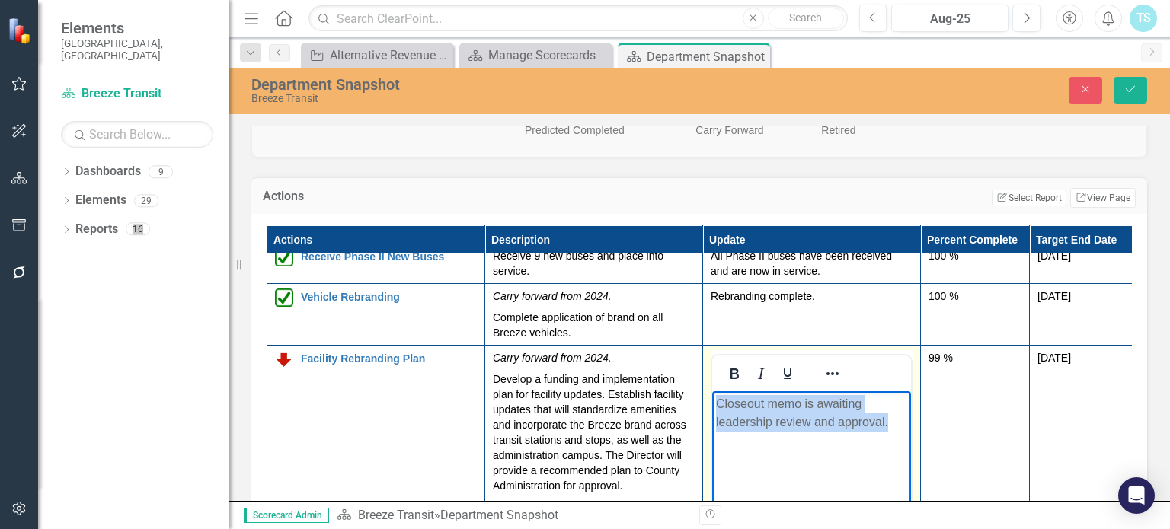
drag, startPoint x: 892, startPoint y: 423, endPoint x: 714, endPoint y: 406, distance: 178.3
click at [714, 406] on body "Closeout memo is awaiting leadership review and approval." at bounding box center [811, 505] width 199 height 228
click at [845, 417] on p "Closeout memo is awaiting leadership review and approval." at bounding box center [811, 412] width 191 height 37
drag, startPoint x: 870, startPoint y: 406, endPoint x: 714, endPoint y: 411, distance: 155.4
click at [714, 411] on body "Closeout memo is awaiting leadership review and approval." at bounding box center [811, 505] width 199 height 228
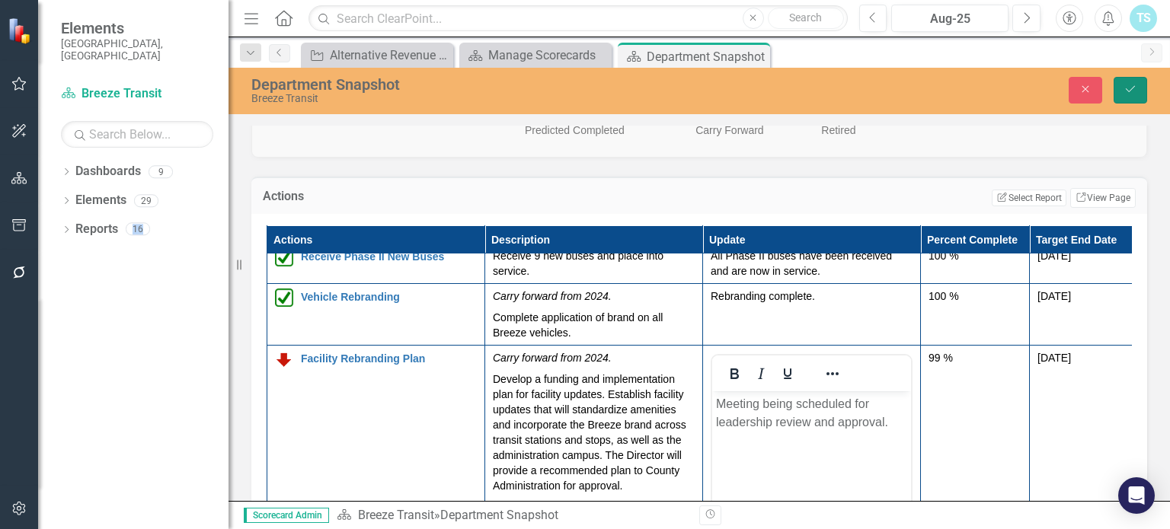
click at [1126, 94] on icon "Save" at bounding box center [1130, 89] width 14 height 11
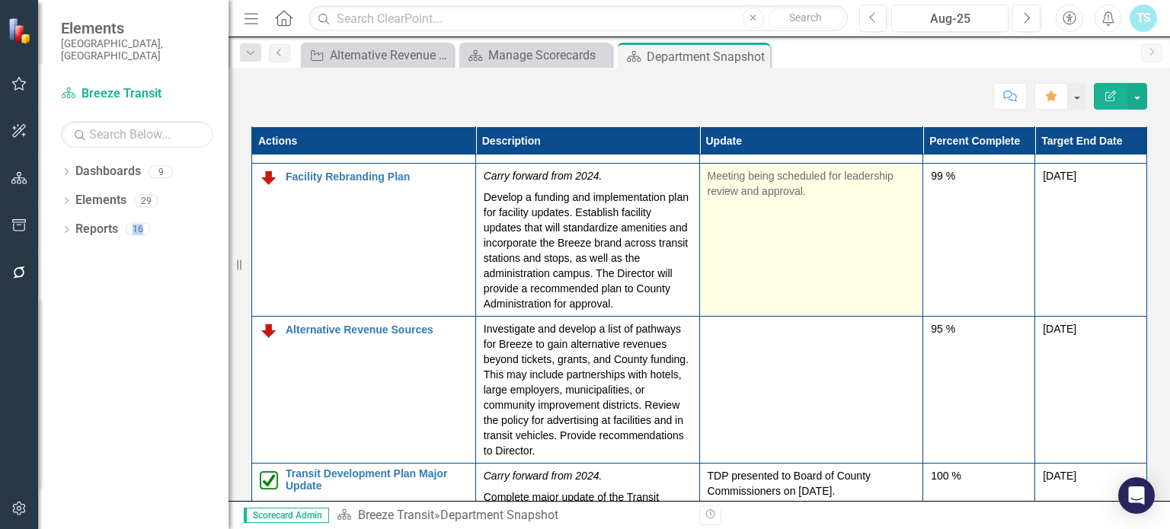
scroll to position [200, 0]
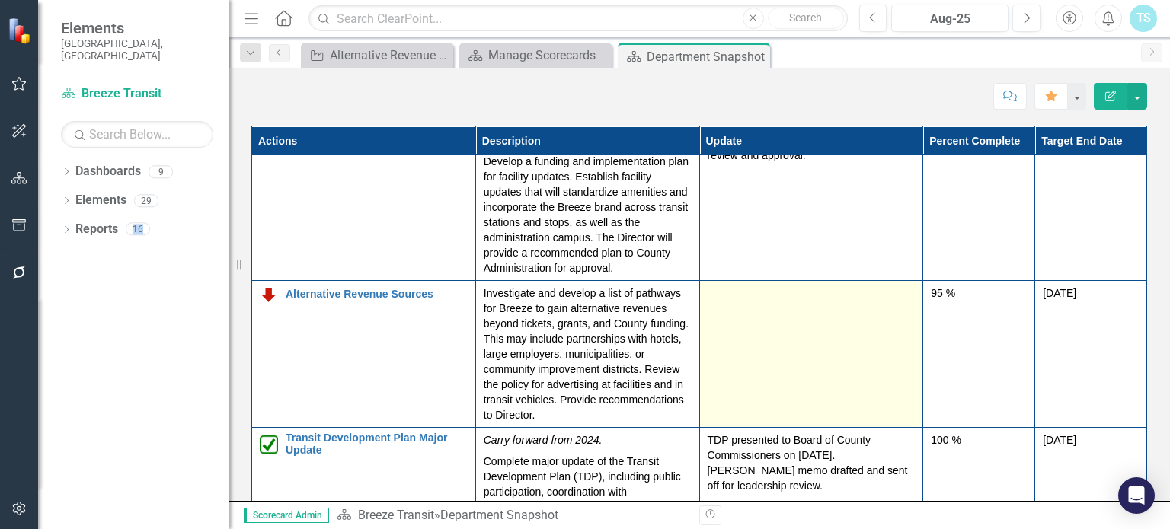
click at [719, 302] on td at bounding box center [811, 354] width 224 height 147
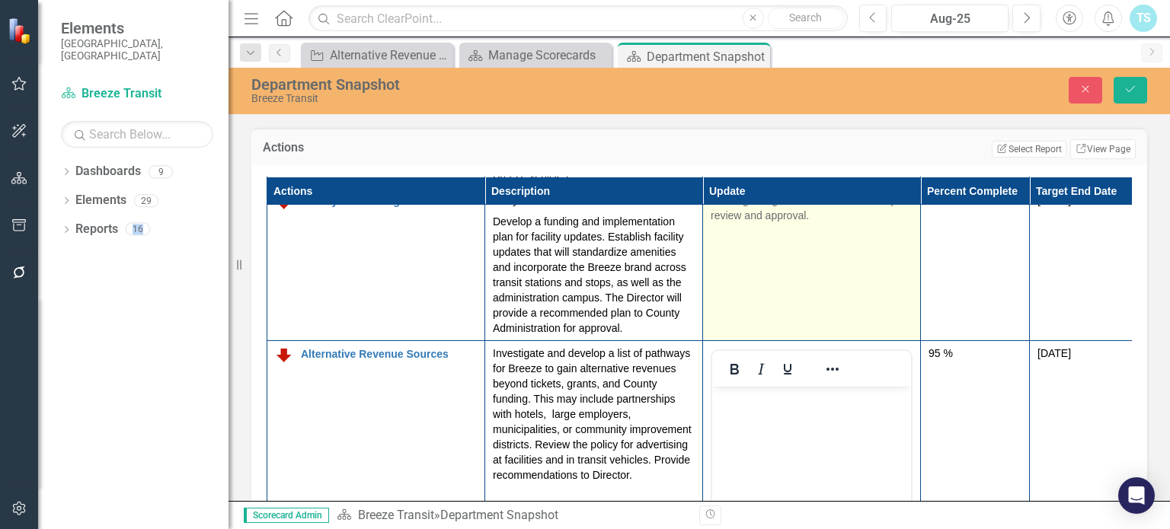
scroll to position [191, 0]
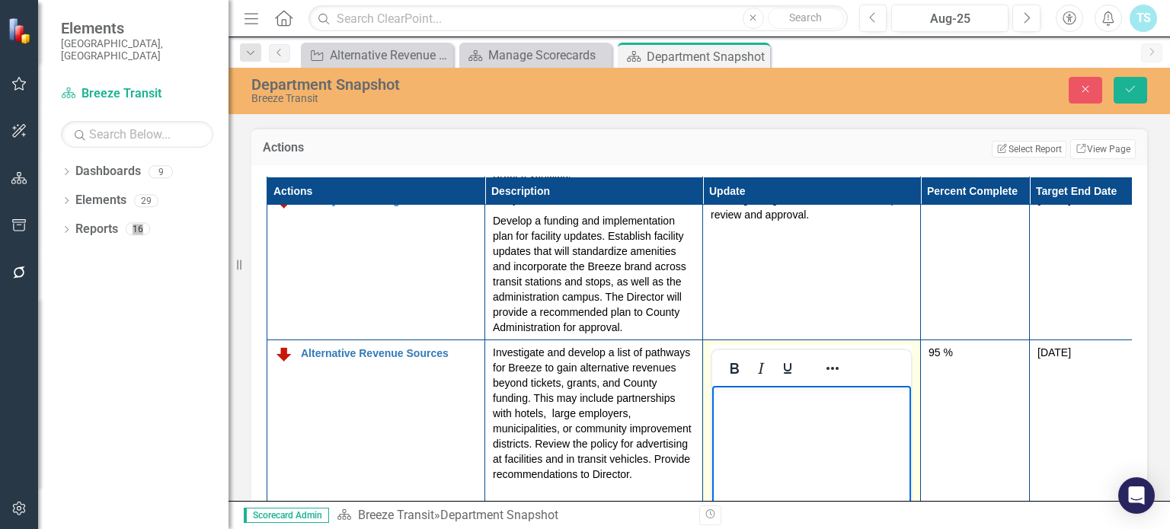
click at [758, 413] on body "Rich Text Area. Press ALT-0 for help." at bounding box center [811, 499] width 199 height 228
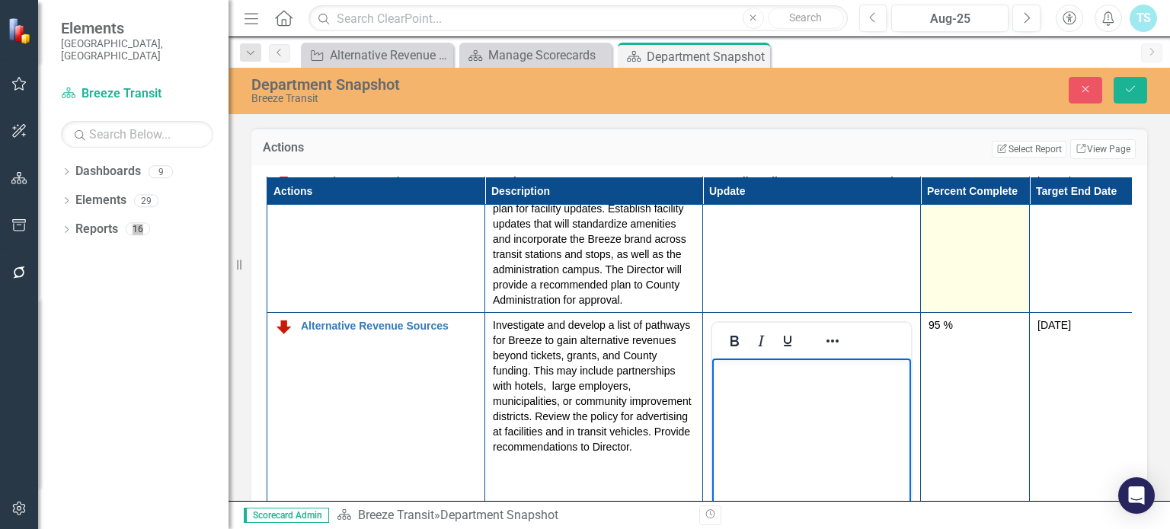
scroll to position [279, 0]
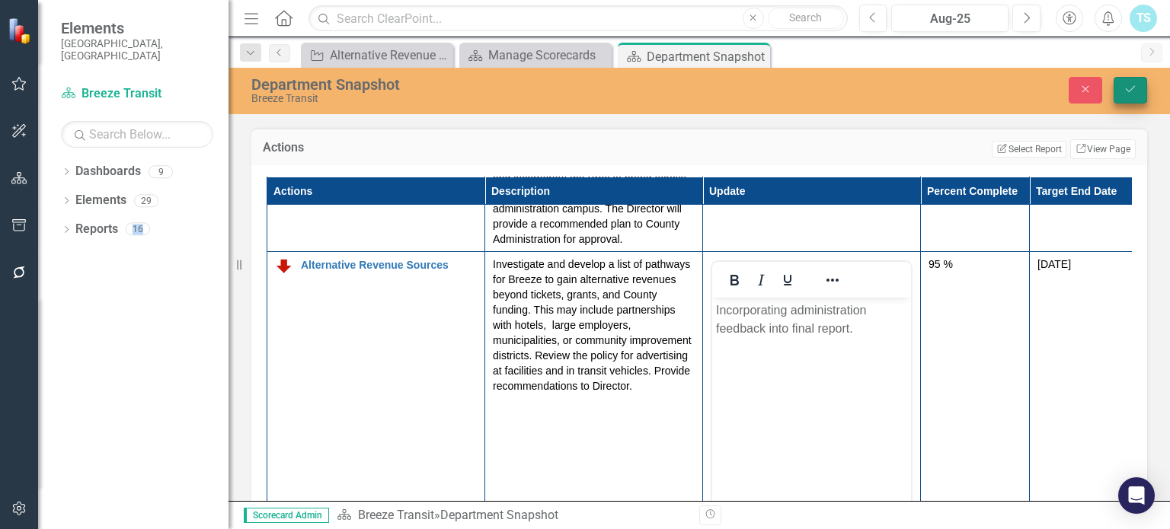
click at [1119, 85] on button "Save" at bounding box center [1130, 90] width 34 height 27
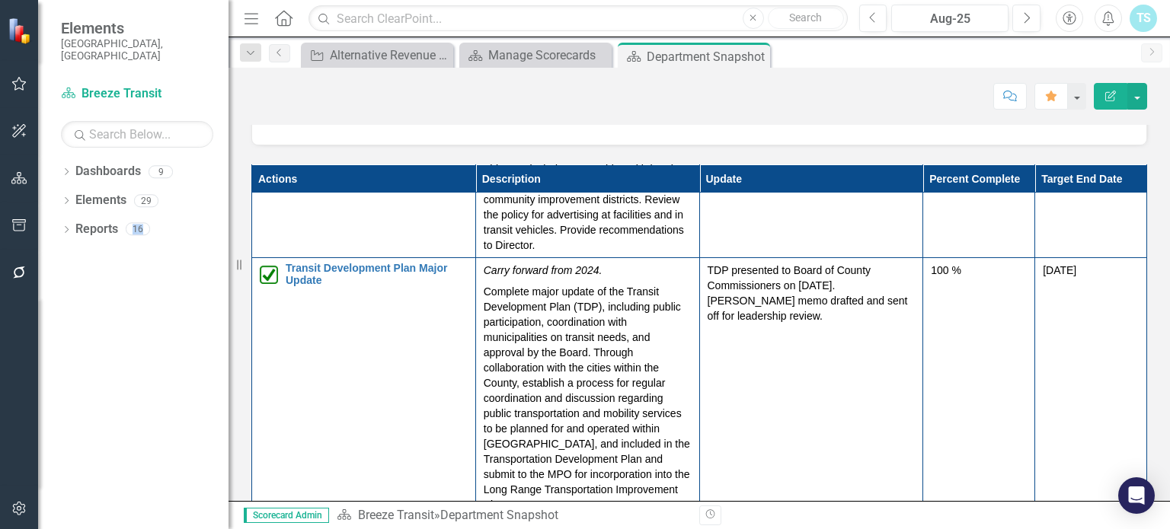
scroll to position [411, 0]
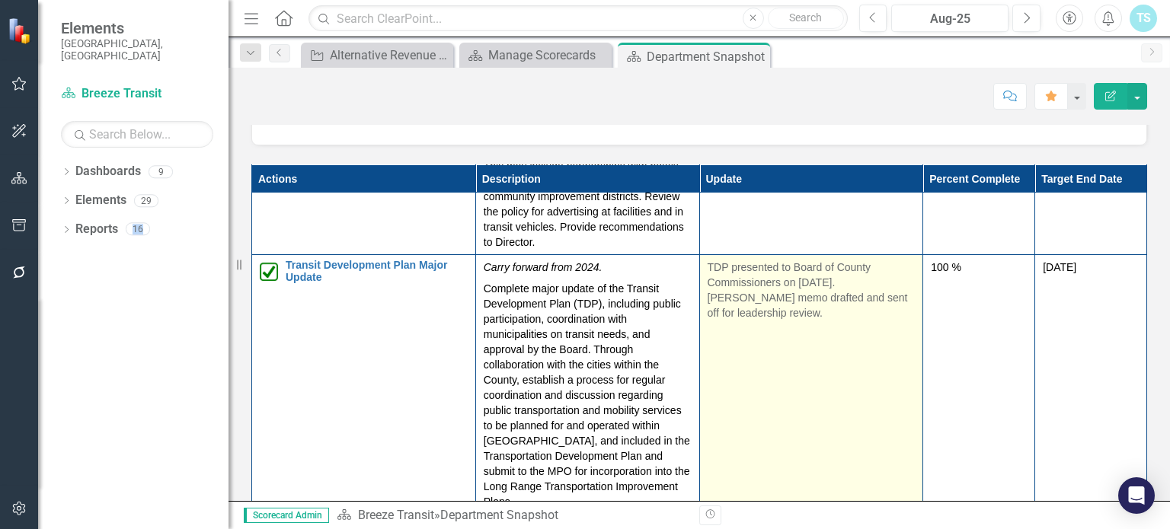
click at [754, 311] on td "TDP presented to Board of County Commissioners on August 26th, 2025. Closeout m…" at bounding box center [811, 385] width 224 height 260
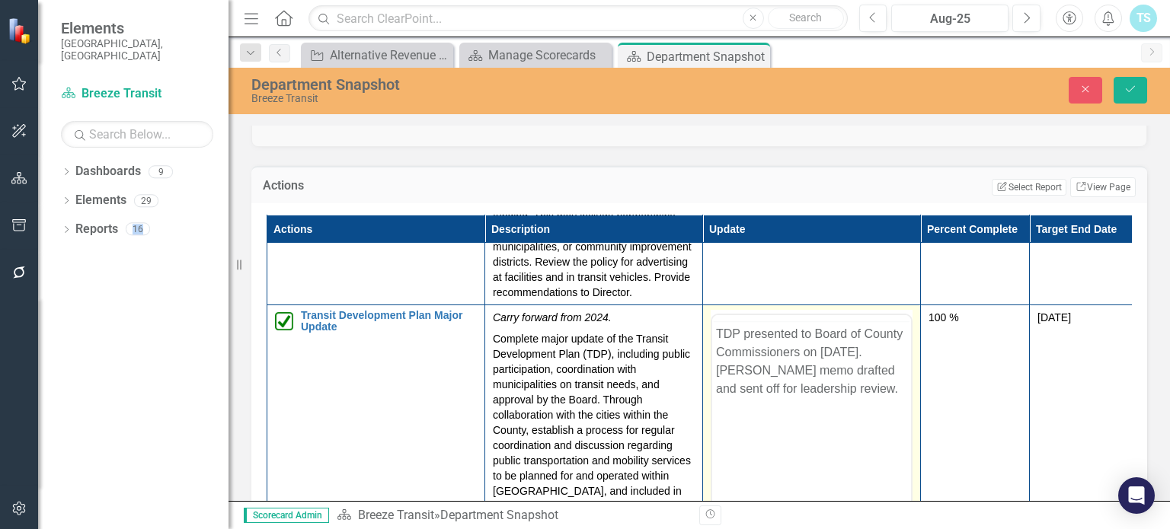
scroll to position [0, 0]
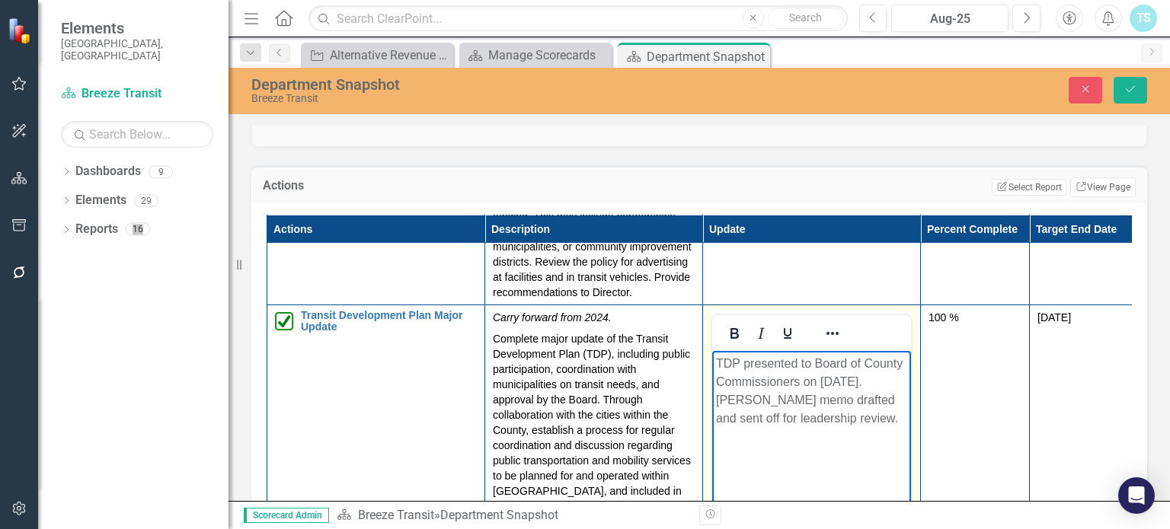
drag, startPoint x: 875, startPoint y: 424, endPoint x: 840, endPoint y: 402, distance: 41.4
click at [840, 402] on p "TDP presented to Board of County Commissioners on August 26th, 2025. Closeout m…" at bounding box center [811, 390] width 191 height 73
drag, startPoint x: 806, startPoint y: 429, endPoint x: 749, endPoint y: 398, distance: 65.1
click at [749, 398] on body "TDP presented to Board of County Commissioners on August 26th, 2025. Closeout m…" at bounding box center [811, 464] width 199 height 228
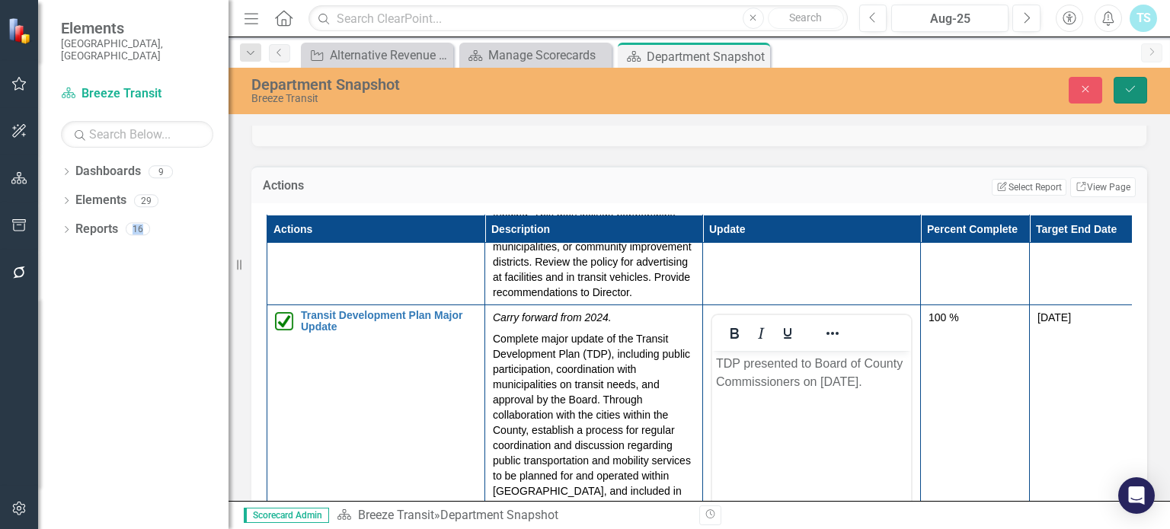
click at [1136, 94] on icon "Save" at bounding box center [1130, 89] width 14 height 11
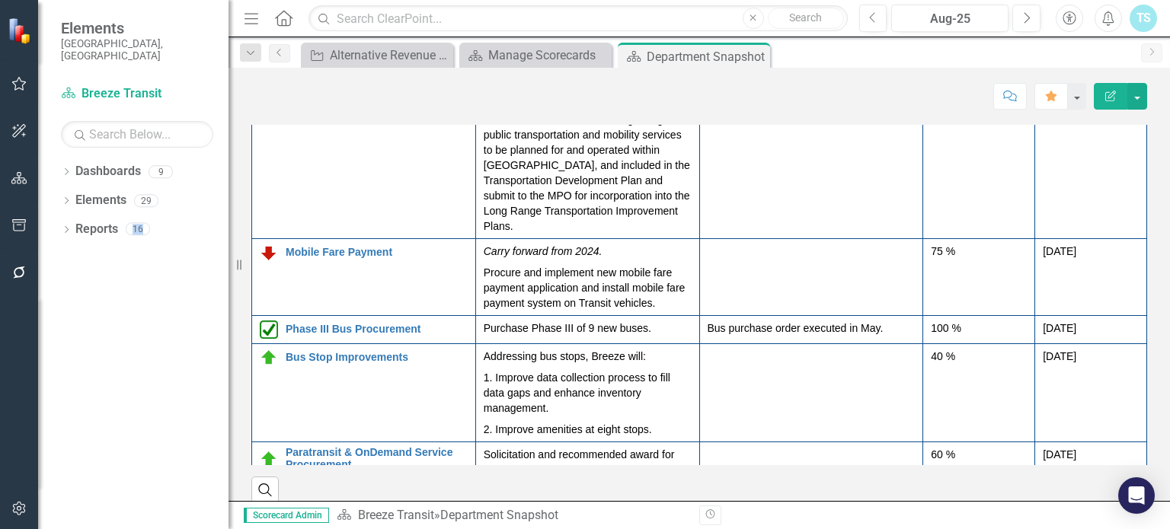
scroll to position [2150, 0]
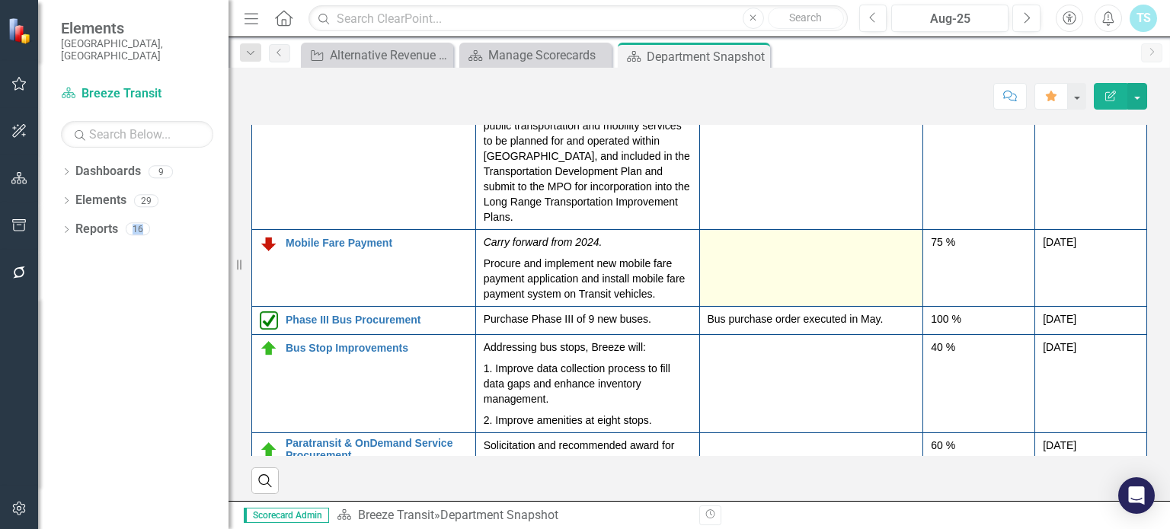
click at [803, 230] on td at bounding box center [811, 268] width 224 height 77
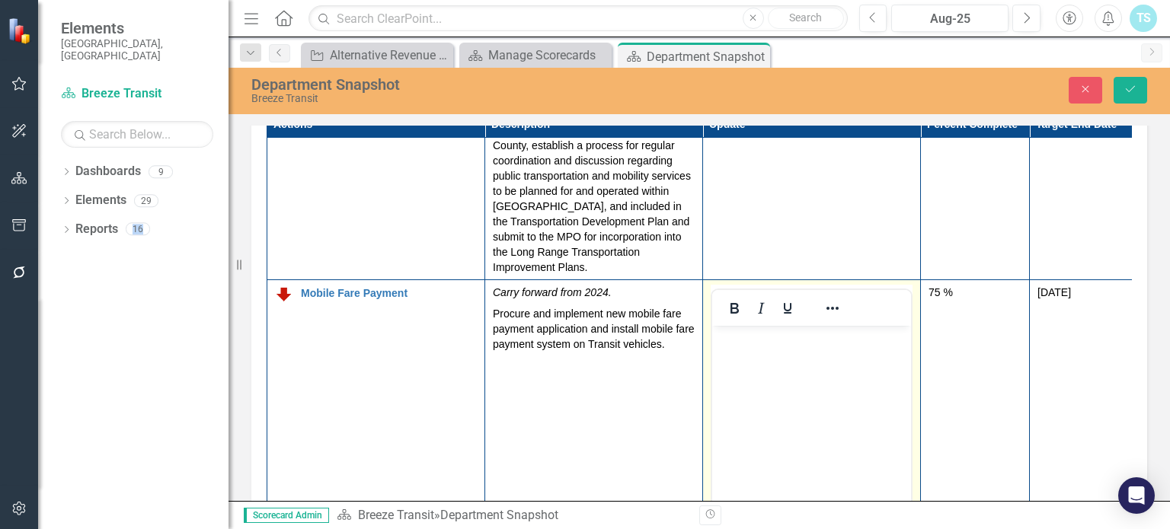
scroll to position [0, 0]
click at [748, 357] on body "Rich Text Area. Press ALT-0 for help." at bounding box center [811, 439] width 199 height 228
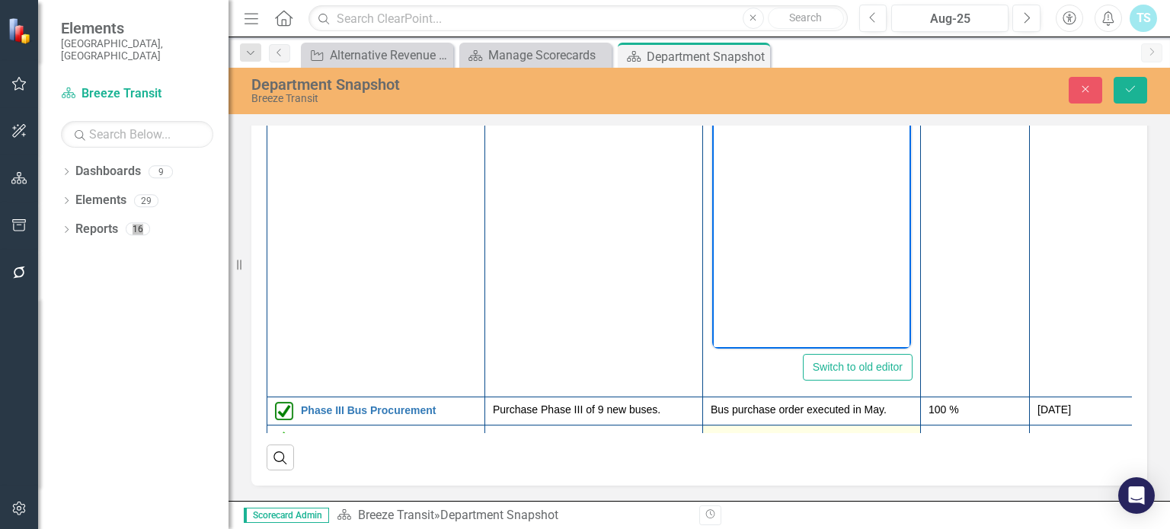
scroll to position [885, 0]
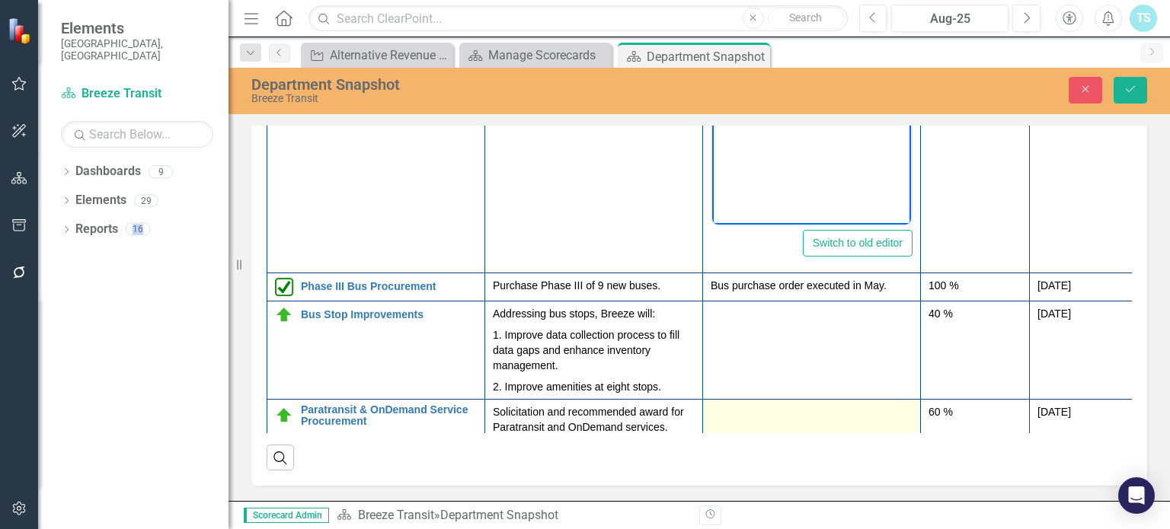
click at [753, 399] on td at bounding box center [812, 419] width 218 height 40
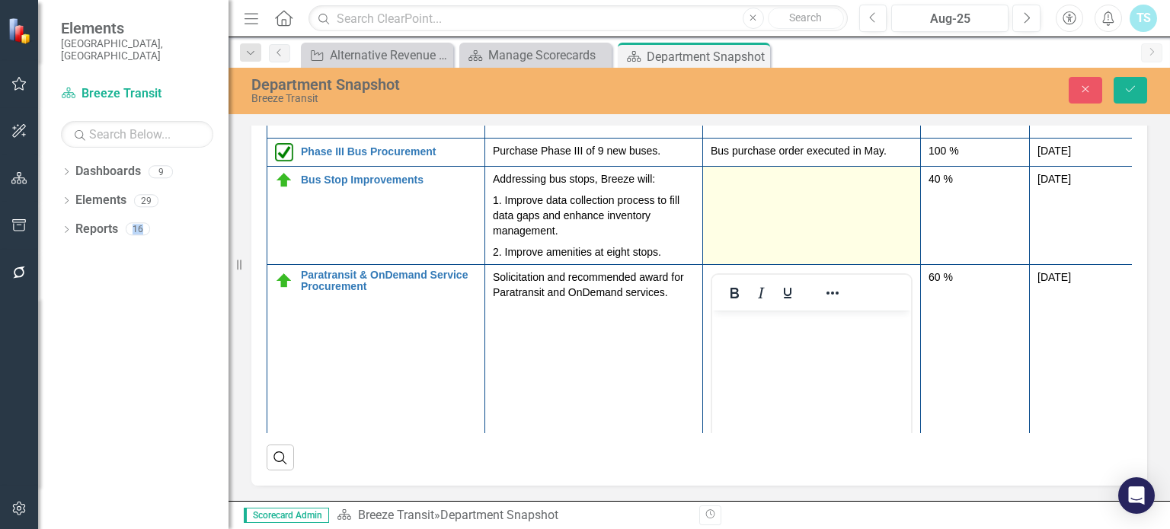
scroll to position [1053, 0]
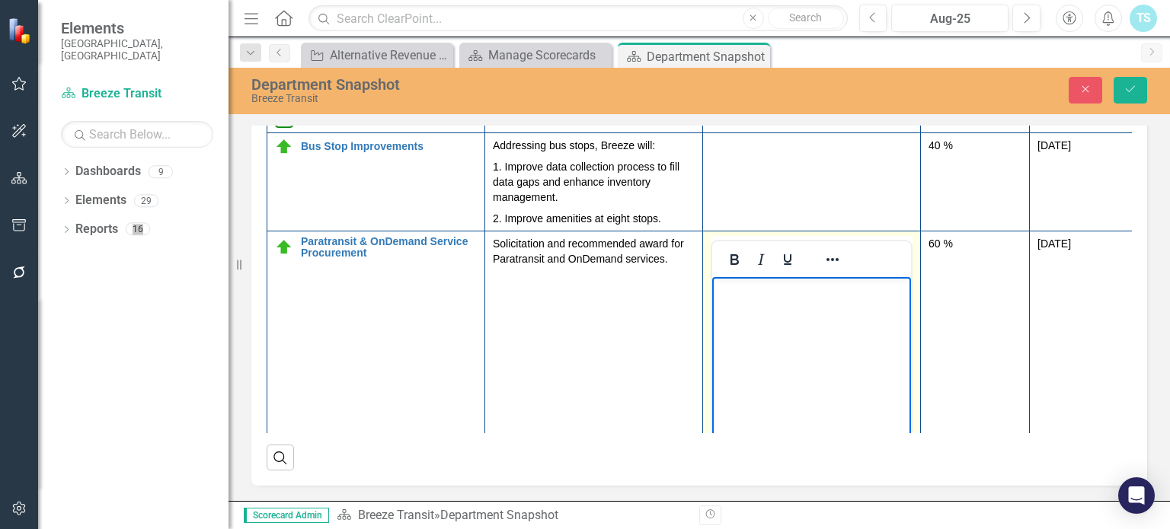
click at [766, 320] on body "Rich Text Area. Press ALT-0 for help." at bounding box center [811, 390] width 199 height 228
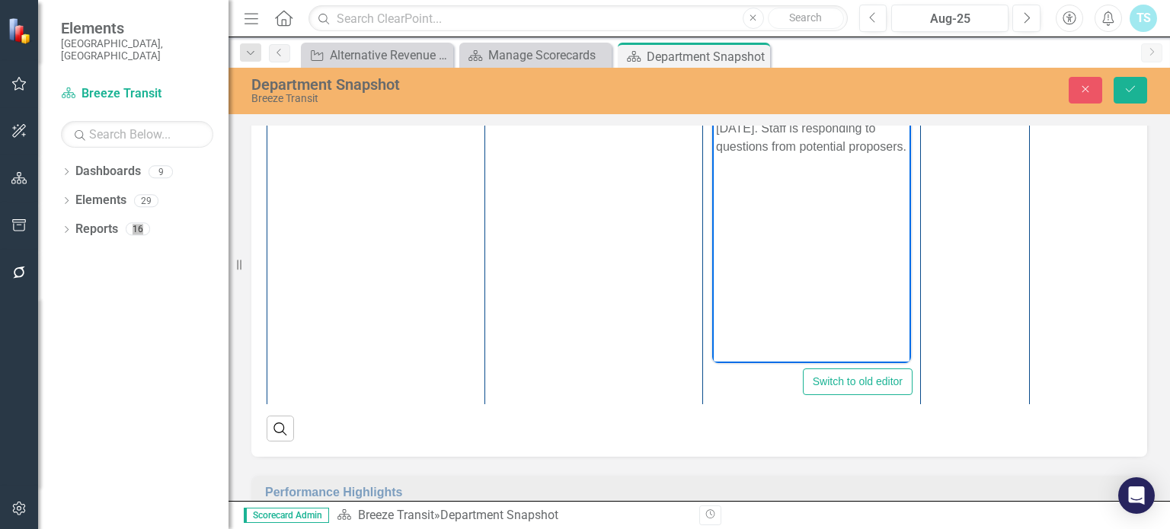
scroll to position [2115, 0]
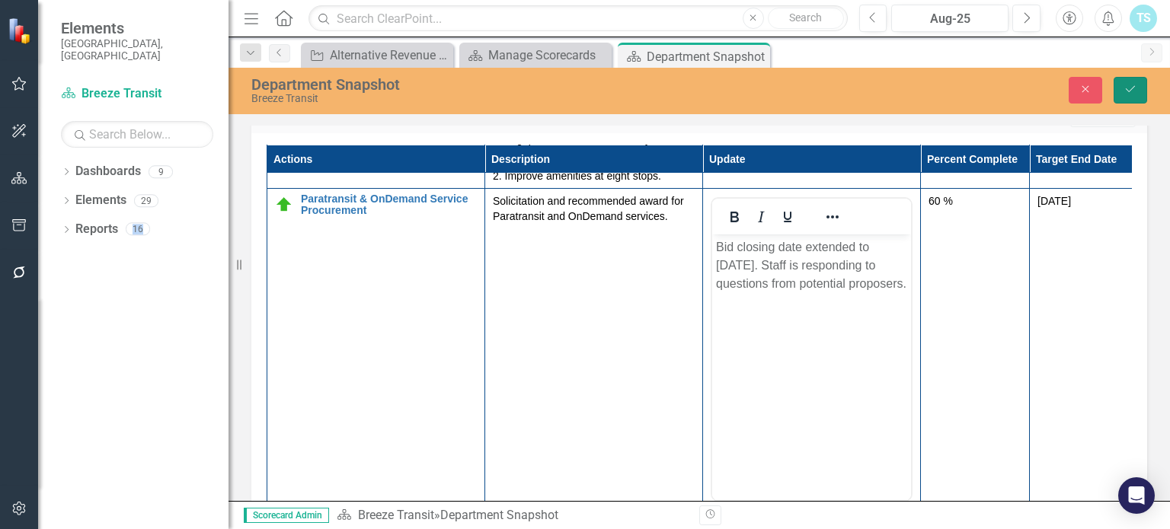
click at [1132, 85] on icon "Save" at bounding box center [1130, 89] width 14 height 11
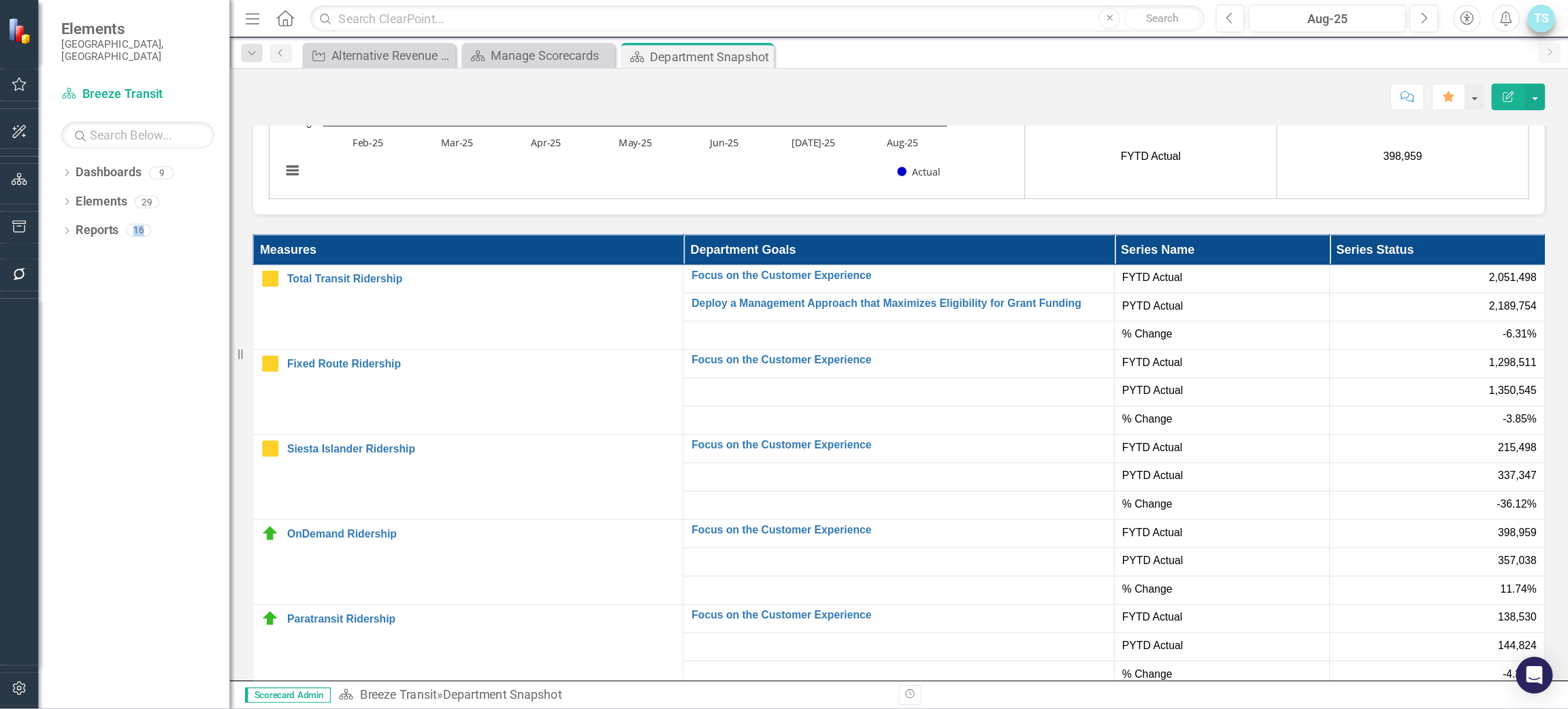
scroll to position [197, 0]
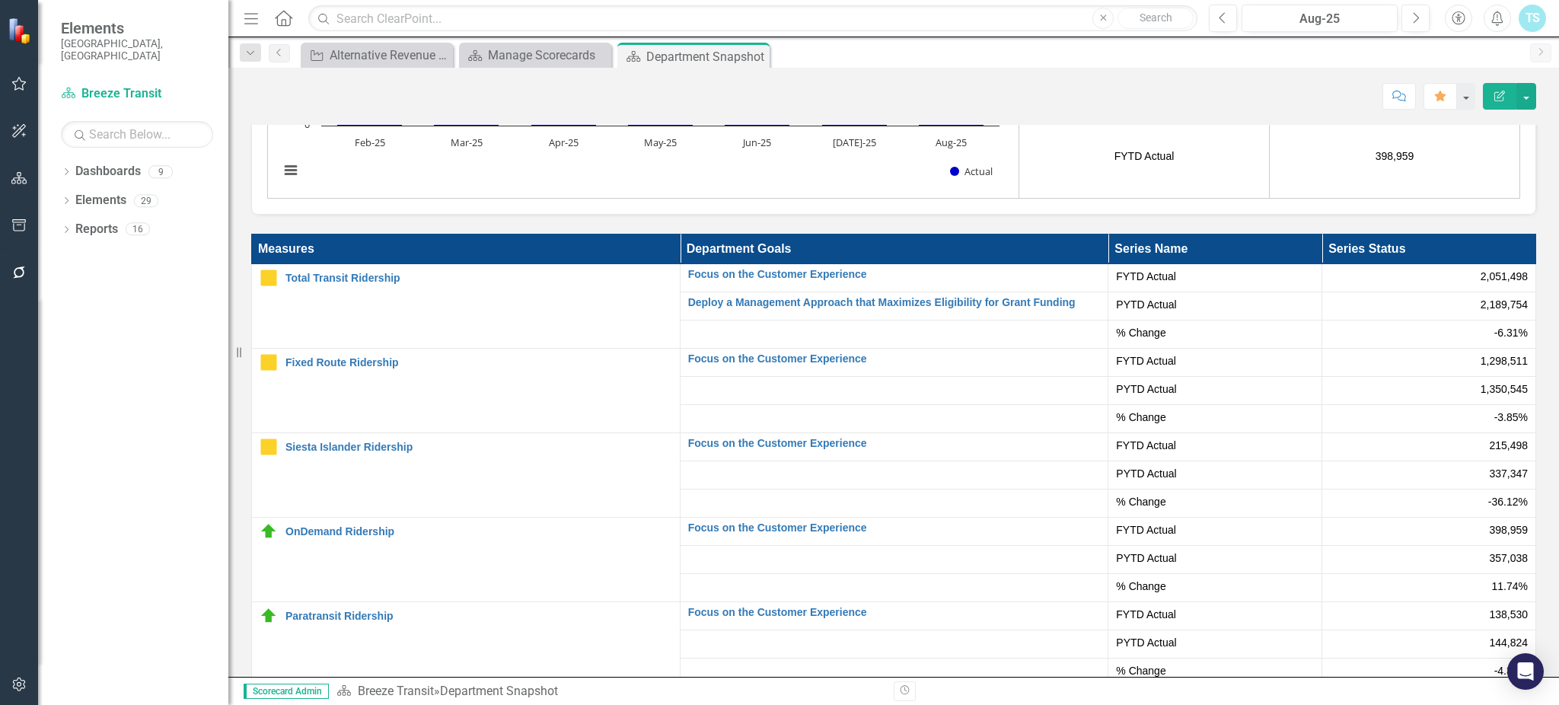
drag, startPoint x: 1147, startPoint y: 4, endPoint x: 1121, endPoint y: 52, distance: 54.5
click at [1121, 52] on div "Action Alternative Revenue Sources Close Dashboard Manage Scorecards Close Dash…" at bounding box center [910, 55] width 1225 height 24
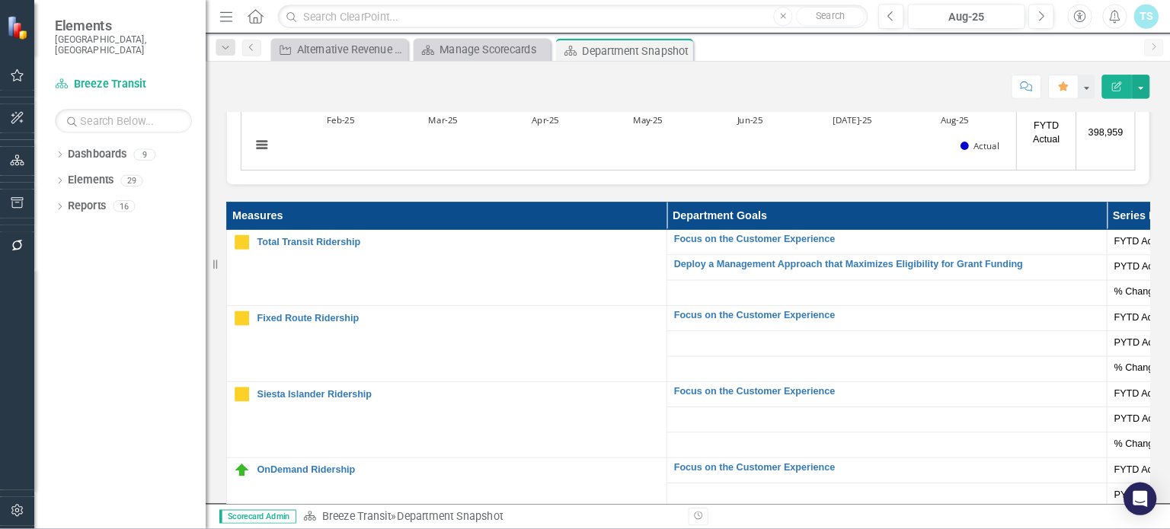
scroll to position [110, 0]
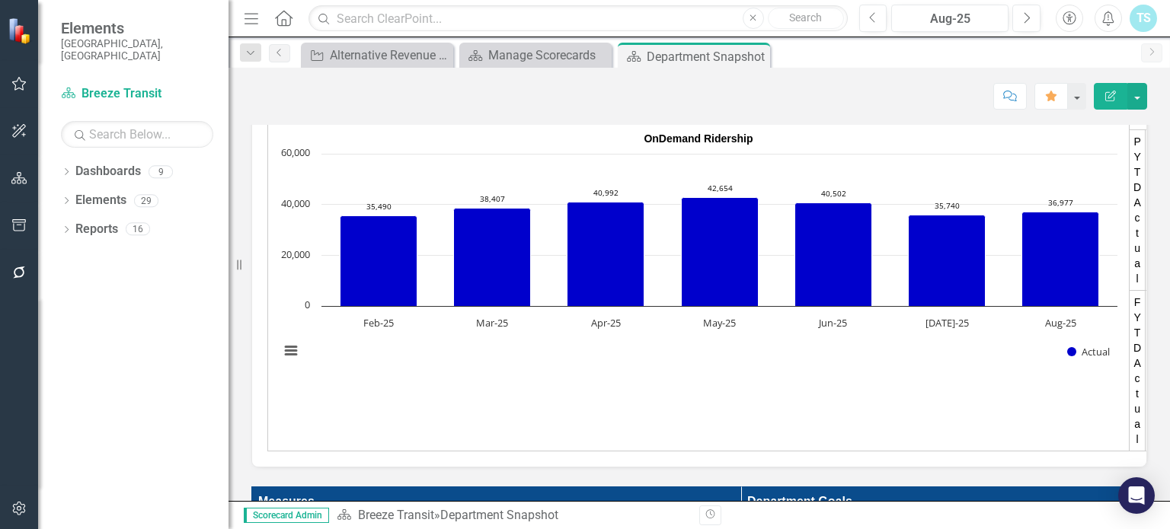
drag, startPoint x: 1558, startPoint y: 0, endPoint x: 835, endPoint y: 53, distance: 725.3
click at [835, 53] on div "Action Alternative Revenue Sources Close Dashboard Manage Scorecards Close Dash…" at bounding box center [715, 55] width 835 height 24
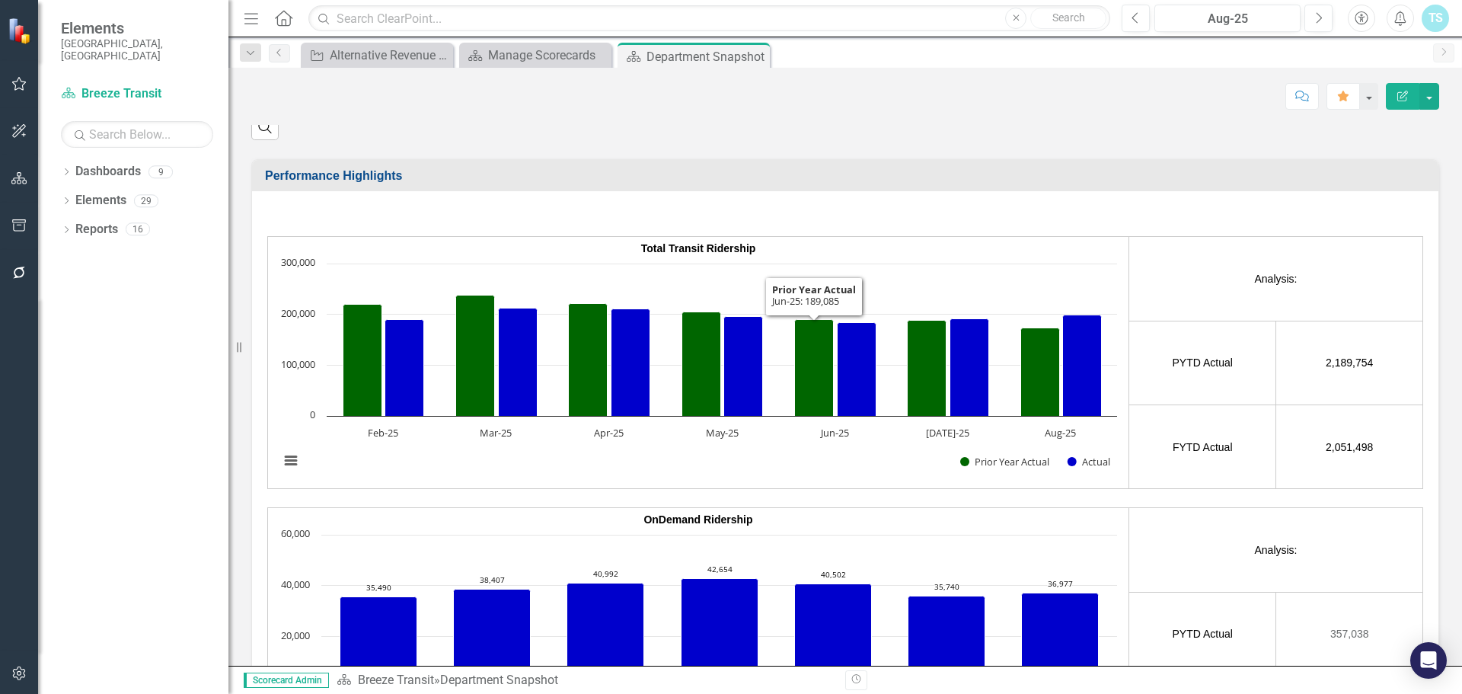
scroll to position [2418, 0]
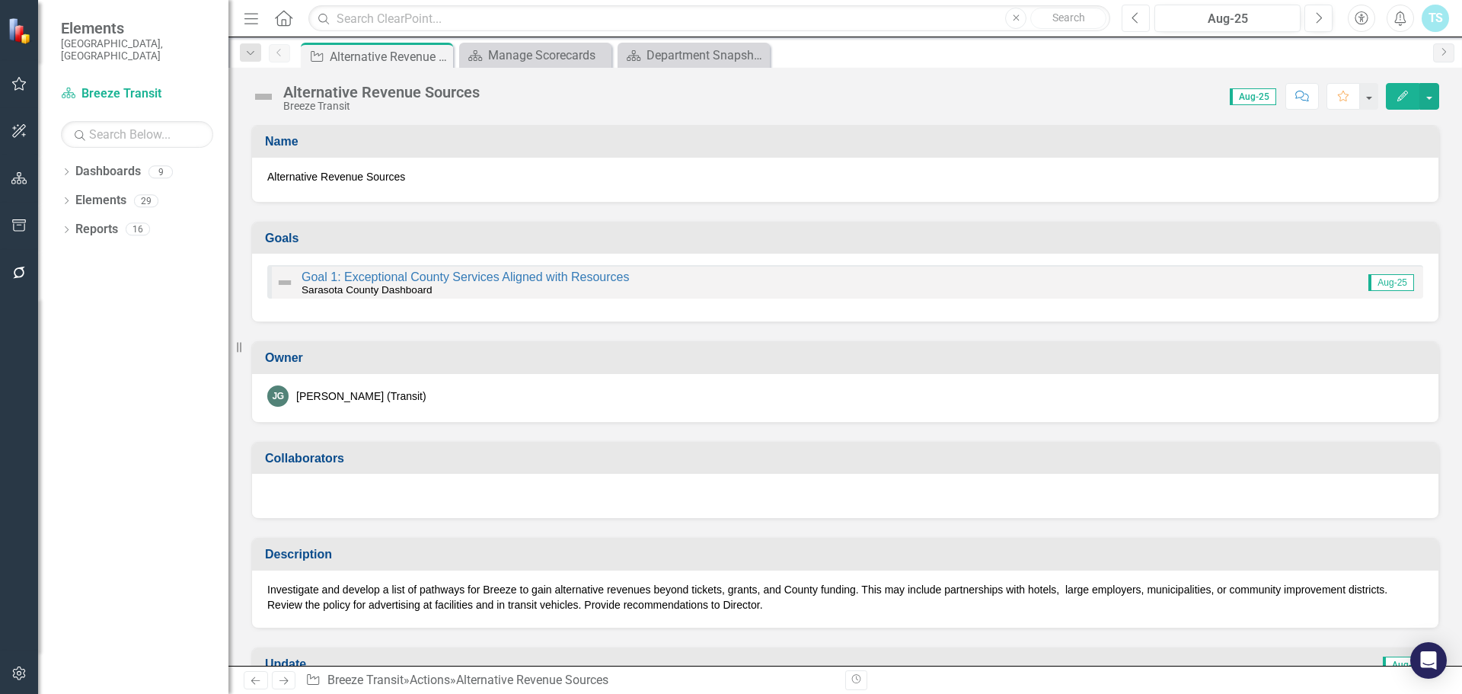
click at [1128, 21] on button "Previous" at bounding box center [1136, 18] width 28 height 27
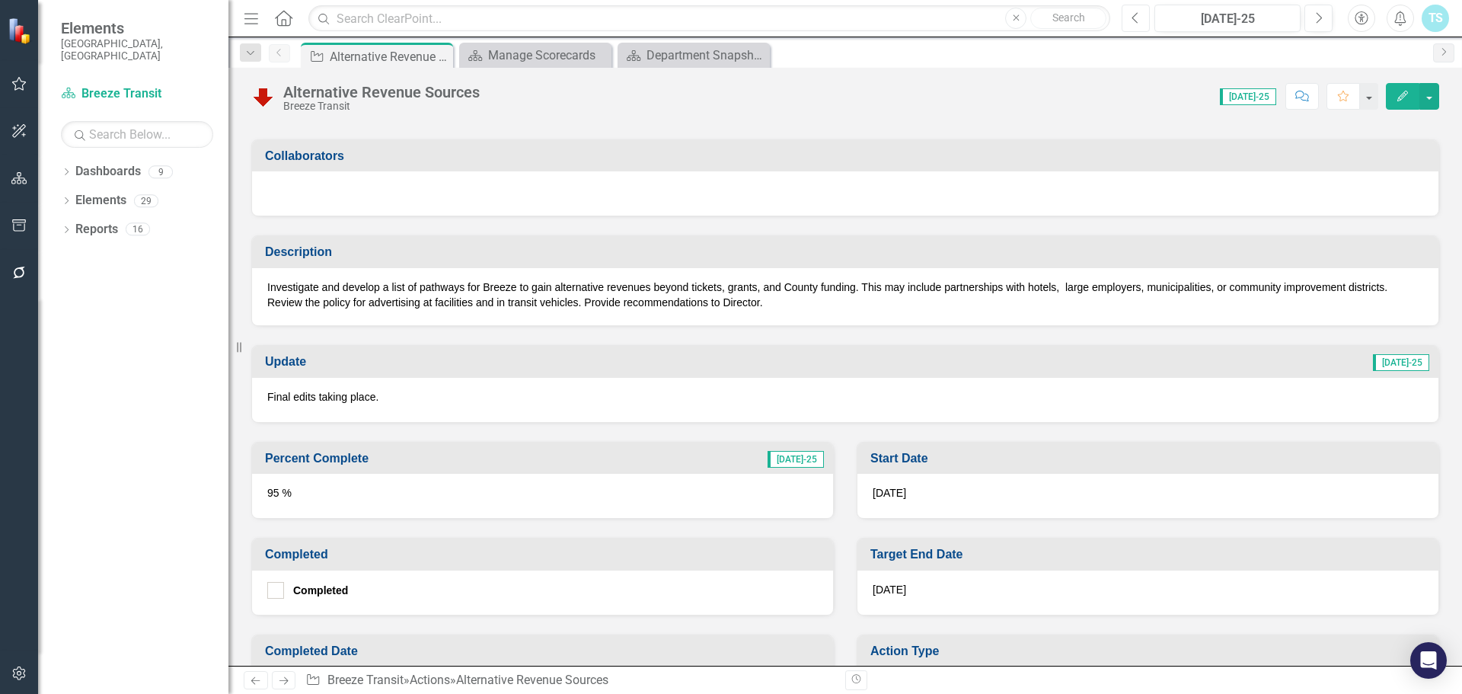
scroll to position [305, 0]
click at [553, 54] on div "Manage Scorecards" at bounding box center [538, 55] width 101 height 19
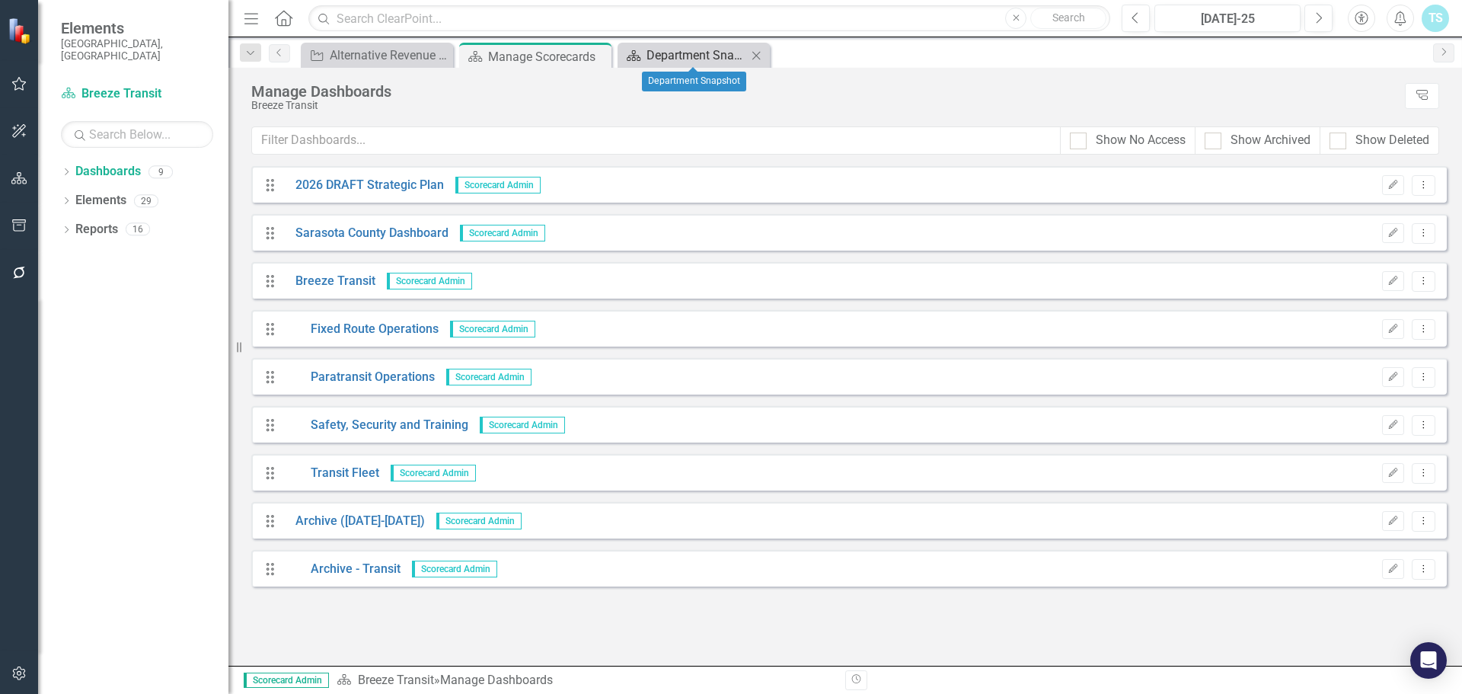
click at [678, 56] on div "Department Snapshot" at bounding box center [696, 55] width 101 height 19
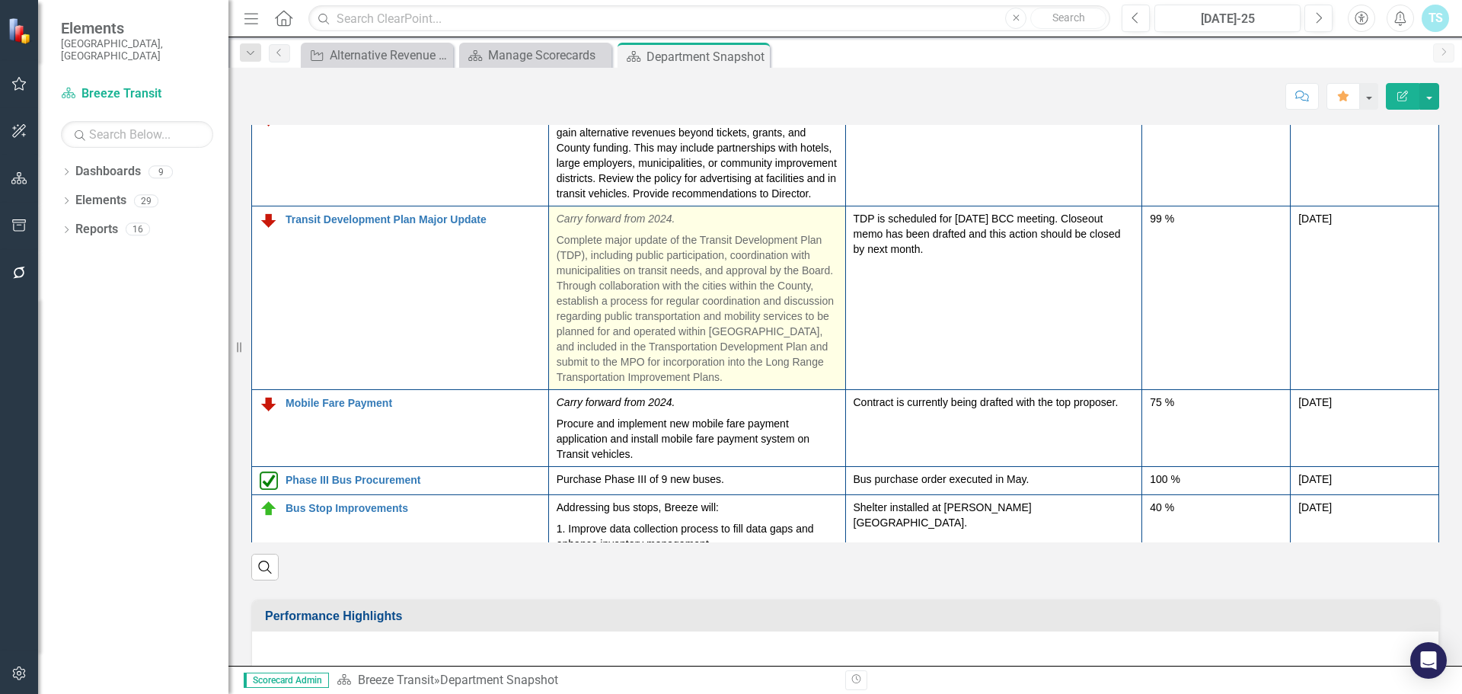
scroll to position [1980, 0]
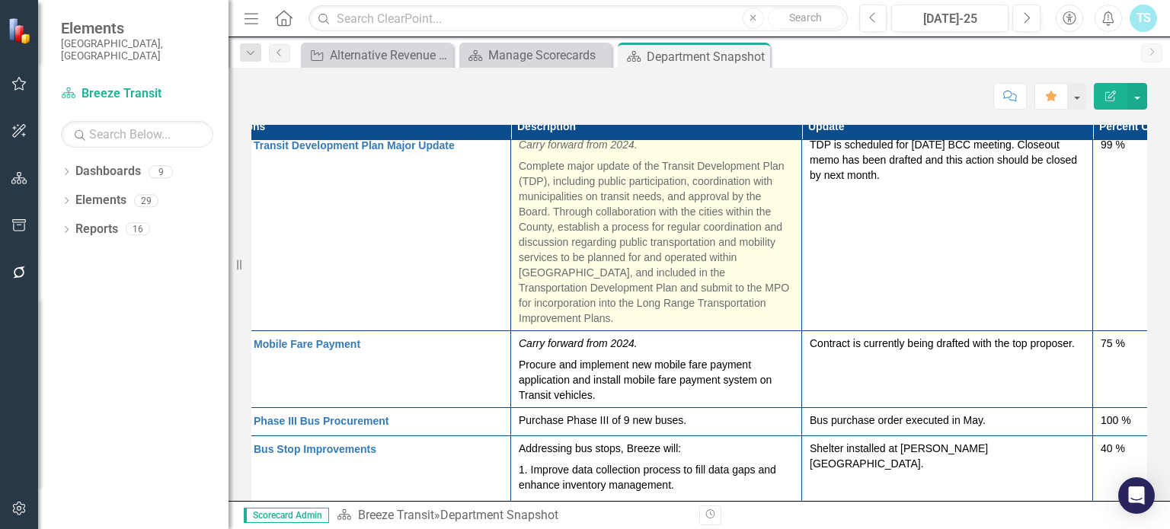
scroll to position [390, 33]
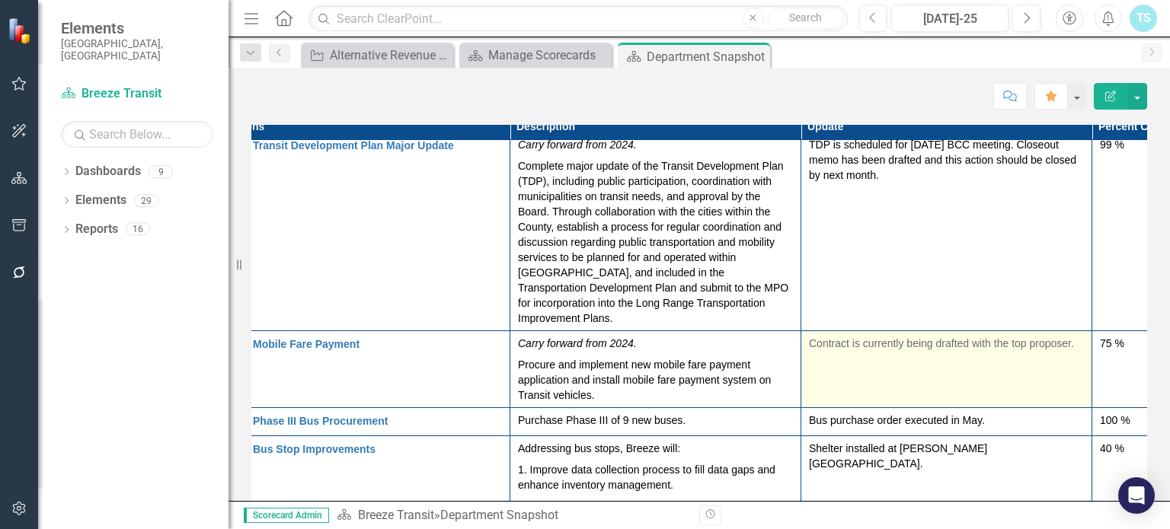
click at [831, 336] on p "Contract is currently being drafted with the top proposer." at bounding box center [946, 343] width 275 height 15
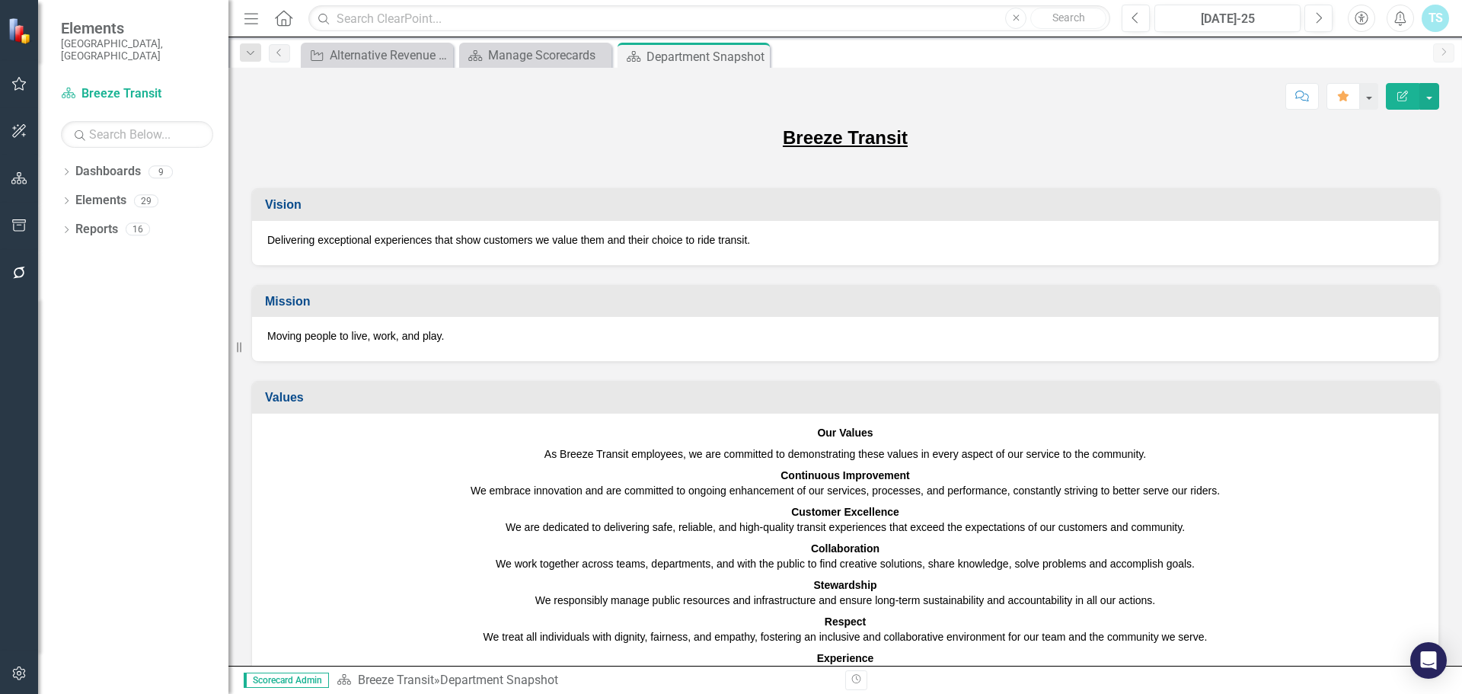
scroll to position [287, 0]
